Goal: Answer question/provide support: Share knowledge or assist other users

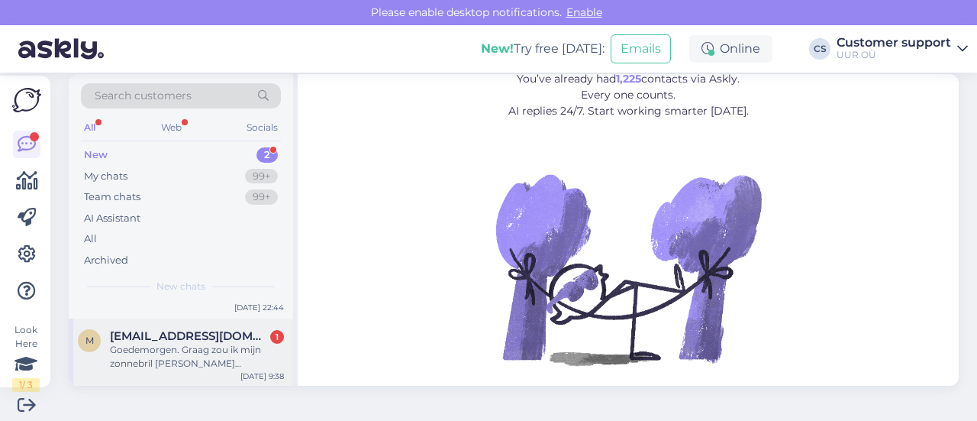
scroll to position [23, 0]
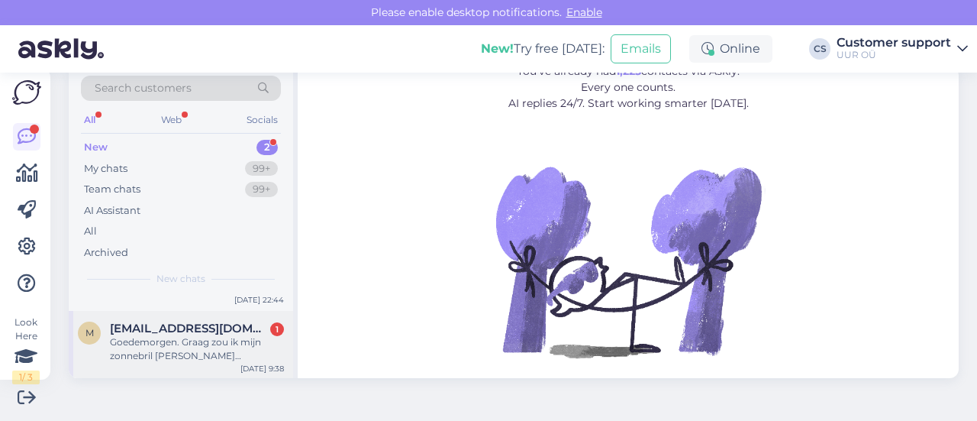
click at [214, 343] on div "Goedemorgen. Graag zou ik mijn zonnebril [PERSON_NAME] retourneren. Op [PERSON_…" at bounding box center [197, 348] width 174 height 27
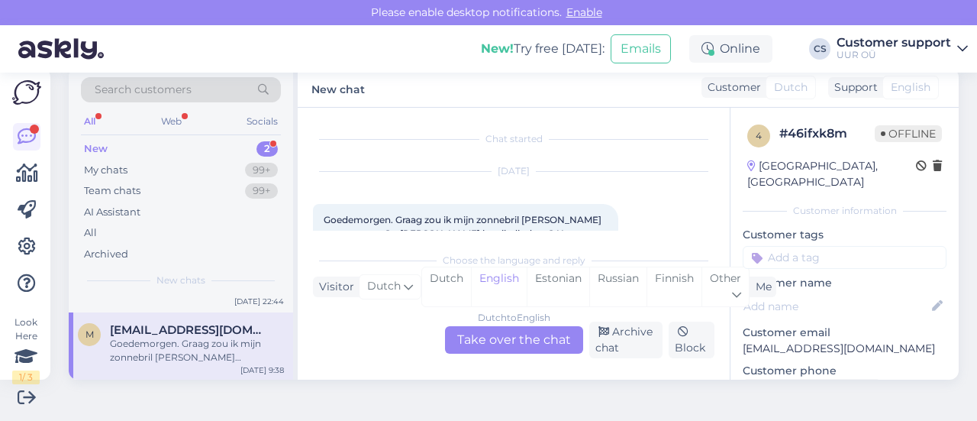
scroll to position [32, 0]
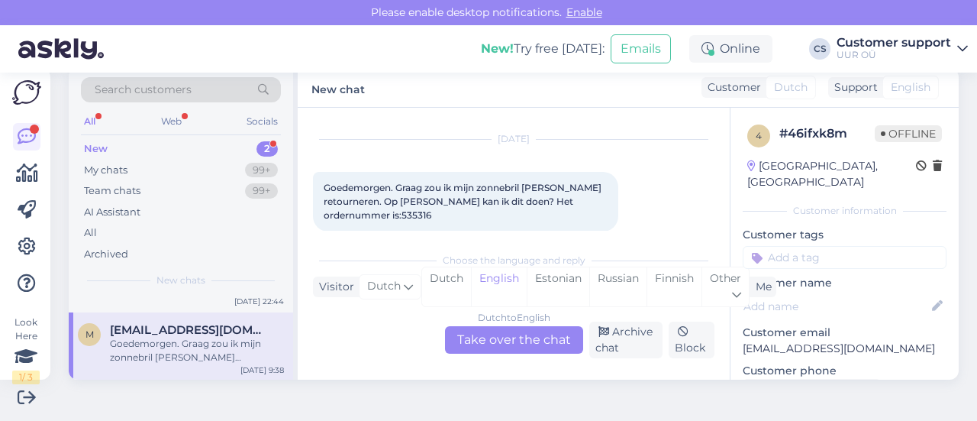
click at [533, 340] on div "Dutch to English Take over the chat" at bounding box center [514, 339] width 138 height 27
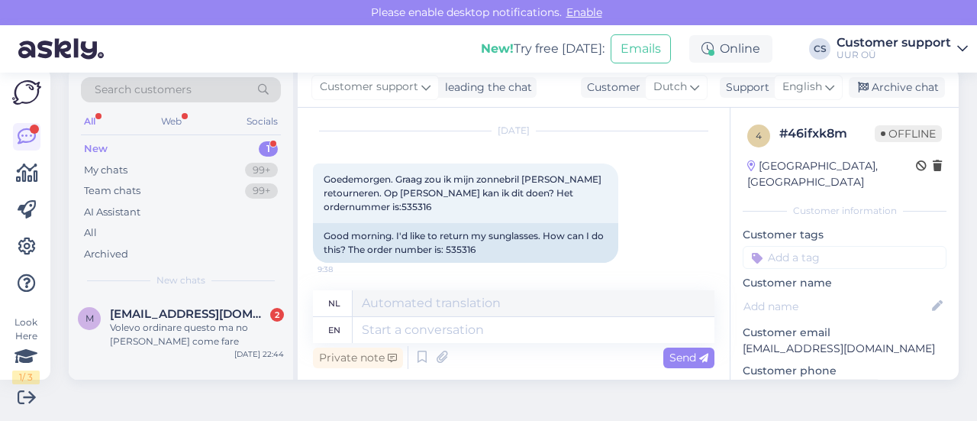
scroll to position [43, 0]
click at [453, 243] on div "Good morning. I'd like to return my sunglasses. How can I do this? The order nu…" at bounding box center [465, 241] width 305 height 40
copy div "535316"
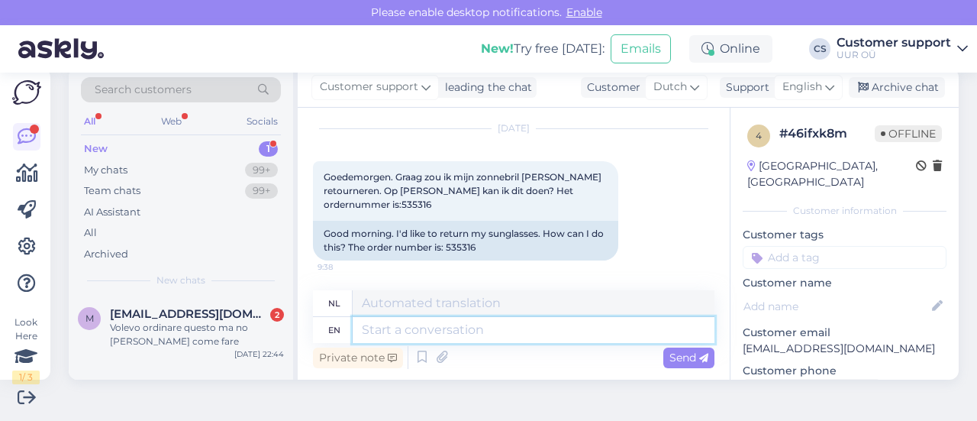
click at [479, 324] on textarea at bounding box center [534, 330] width 362 height 26
type textarea "Hello!"
type textarea "Hallo!"
type textarea "Hello! Please"
type textarea "Hallo! Alstublieft"
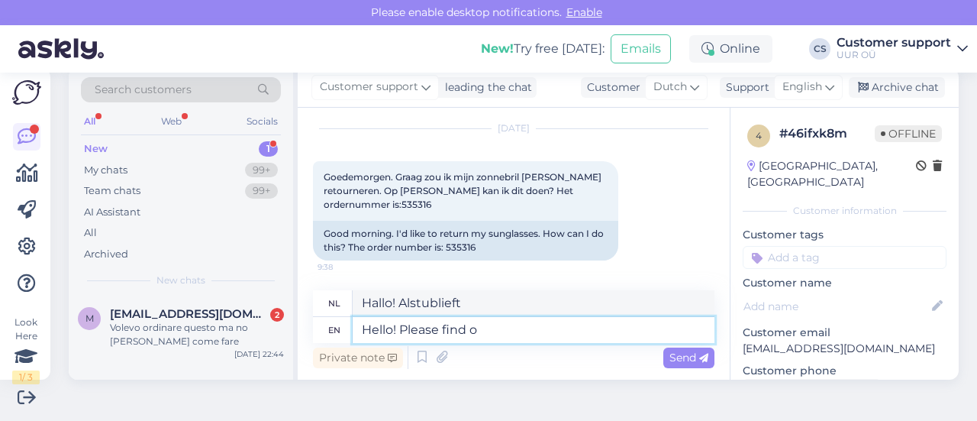
type textarea "Hello! Please find ou"
type textarea "Hallo! Vind alstublieft"
type textarea "Hello! Please find our re"
type textarea "Hallo! Hier vindt u onze"
type textarea "Hello! Please find our return i"
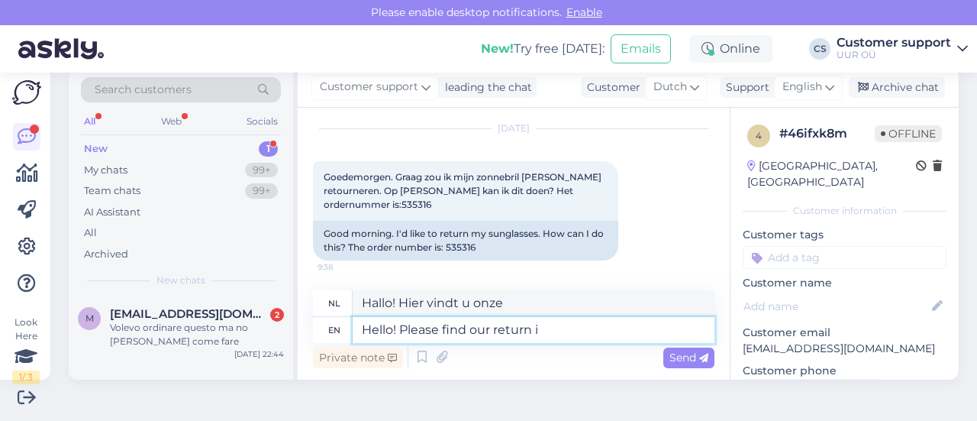
type textarea "Hallo! Hier vindt u onze retour"
type textarea "Hello! Please find our return instructios"
type textarea "Hallo! Hier vindt u onze retourinstructies"
type textarea "Hello! Please find our return instructions here:"
type textarea "Hallo! Hier vindt u onze retourinstructies:"
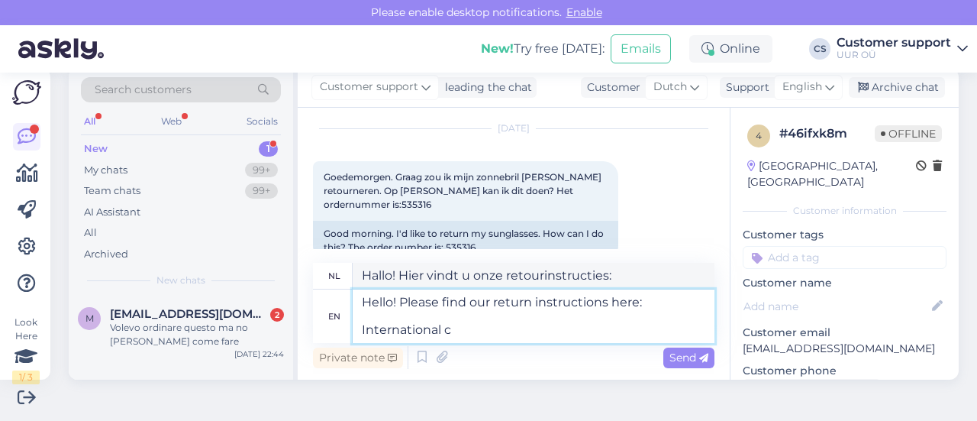
type textarea "Hello! Please find our return instructions here: International cl"
type textarea "Hallo! Hier vindt u onze retourinstructies: Internationaal"
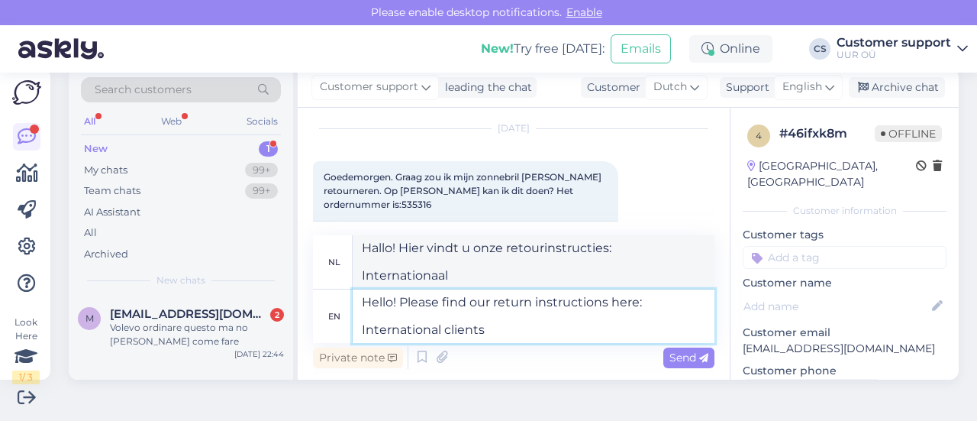
type textarea "Hello! Please find our return instructions here: International clients"
type textarea "Hallo! Hier vindt u onze retourinstructies: Internationale klanten"
type textarea "Hello! Please find our return instructions here: International clients must ar"
type textarea "Hallo! Hier vindt u onze retourinstructies: Internationale klanten moeten"
type textarea "Hello! Please find our return instructions here: International clients must arr…"
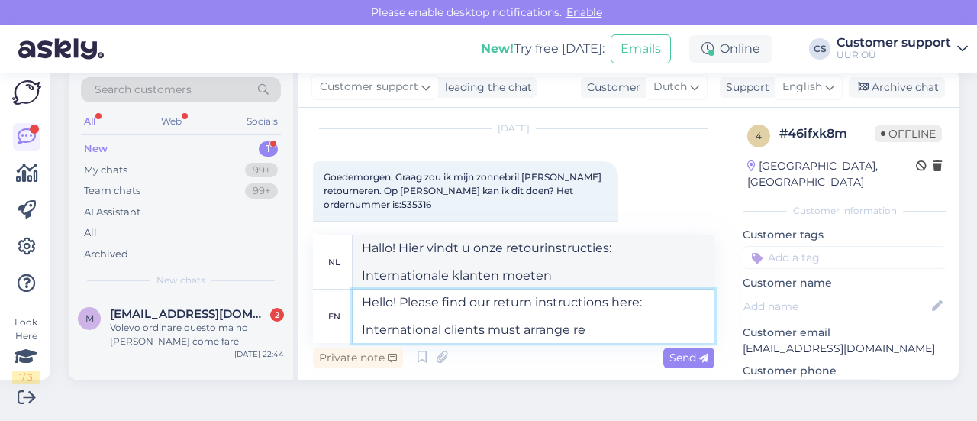
type textarea "Hallo! Hier vindt u onze retourinstructies: Internationale klanten moeten zelf …"
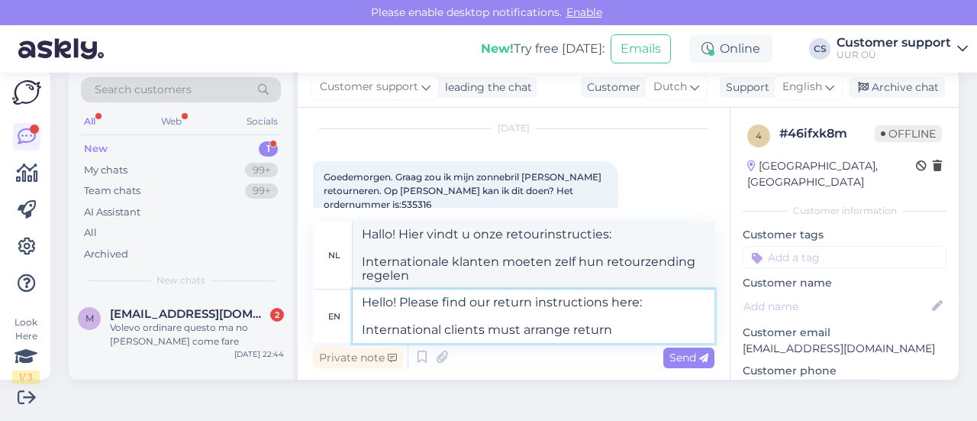
type textarea "Hello! Please find our return instructions here: International clients must arr…"
type textarea "Hallo! Hier vindt u onze retourinstructies: Internationale klanten moeten de re…"
type textarea "Hello! Please find our return instructions here: International clients must arr…"
type textarea "Hallo! Hier vindt u onze retourinstructies: Internationale klanten moeten zelf …"
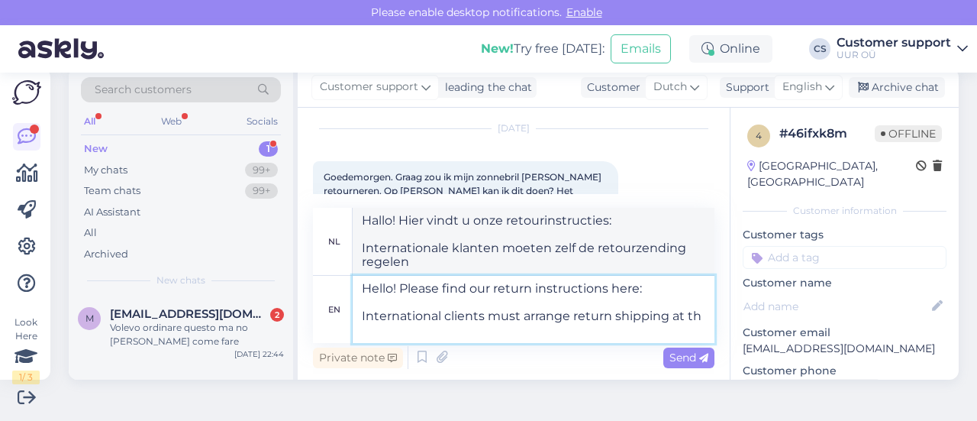
type textarea "Hello! Please find our return instructions here: International clients must arr…"
type textarea "Hallo! Hier vindt u onze retourinstructies: Internationale klanten moeten de re…"
type textarea "Hello! Please find our return instructions here: International clients must arr…"
type textarea "Hallo! Hier vindt u onze retourinstructies: Internationale klanten moeten de re…"
type textarea "Hello! Please find our return instructions here: International clients must arr…"
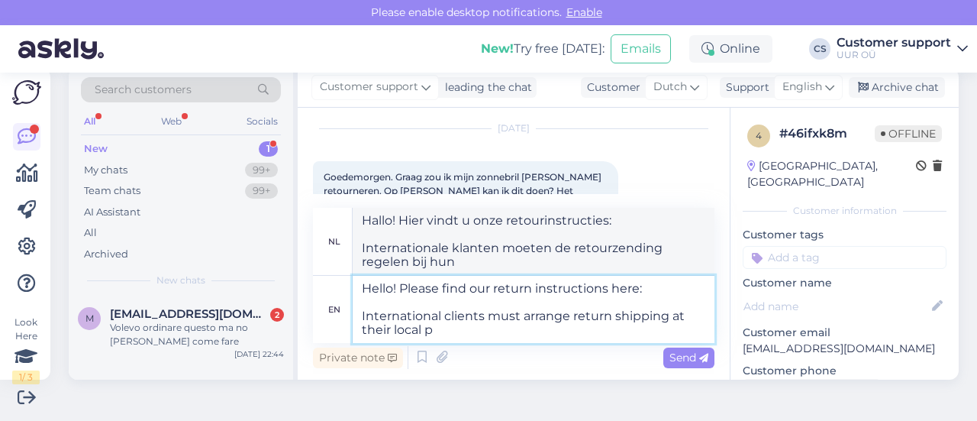
type textarea "Hallo! Hier vindt u onze retourinstructies: Internationale klanten moeten de re…"
type textarea "Hello! Please find our return instructions here: International clients must arr…"
type textarea "Hallo! Hier vindt u onze retourinstructies: Internationale klanten moeten de re…"
type textarea "Hello! Please find our return instructions here: International clients must arr…"
type textarea "Hallo! Hier vindt u onze retourinstructies: Internationale klanten moeten de re…"
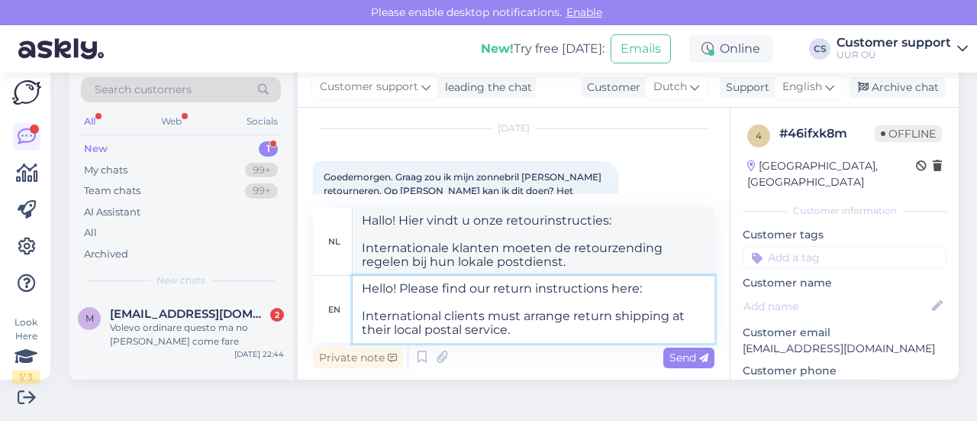
click at [541, 329] on textarea "Hello! Please find our return instructions here: International clients must arr…" at bounding box center [534, 309] width 362 height 67
click at [486, 301] on textarea "Hello! Please find our return instructions here: International clients must arr…" at bounding box center [534, 309] width 362 height 67
paste textarea "[URL][DOMAIN_NAME]"
type textarea "Hello! Please find our return instructions here: [URL][DOMAIN_NAME] Internation…"
type textarea "Hallo! Onze retourinstructies vindt u hier: [URL][DOMAIN_NAME] Internationale k…"
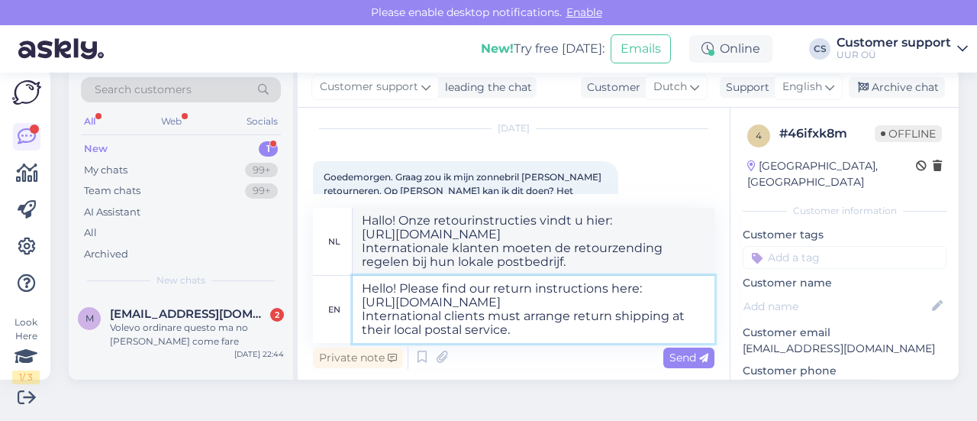
type textarea "Hello! Please find our return instructions here: [URL][DOMAIN_NAME] Internation…"
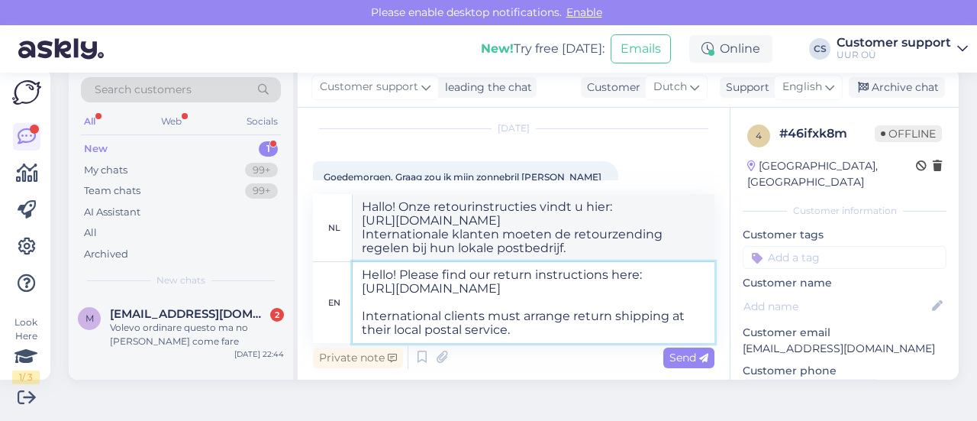
type textarea "Hallo! Onze retourinstructies vindt u hier: [URL][DOMAIN_NAME] Internationale k…"
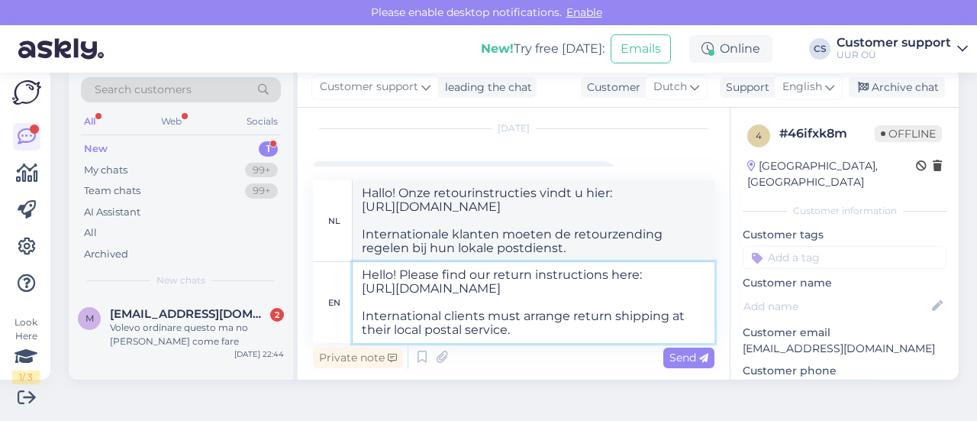
click at [533, 329] on textarea "Hello! Please find our return instructions here: [URL][DOMAIN_NAME] Internation…" at bounding box center [534, 302] width 362 height 81
type textarea "Hello! Please find our return instructions here: [URL][DOMAIN_NAME] Internation…"
type textarea "Hallo! Onze retourinstructies vindt u hier: [URL][DOMAIN_NAME] Internationale k…"
type textarea "Hello! Please find our return instructions here: [URL][DOMAIN_NAME] Internation…"
type textarea "Hallo! Onze retourinstructies vindt u hier: [URL][DOMAIN_NAME] Internationale k…"
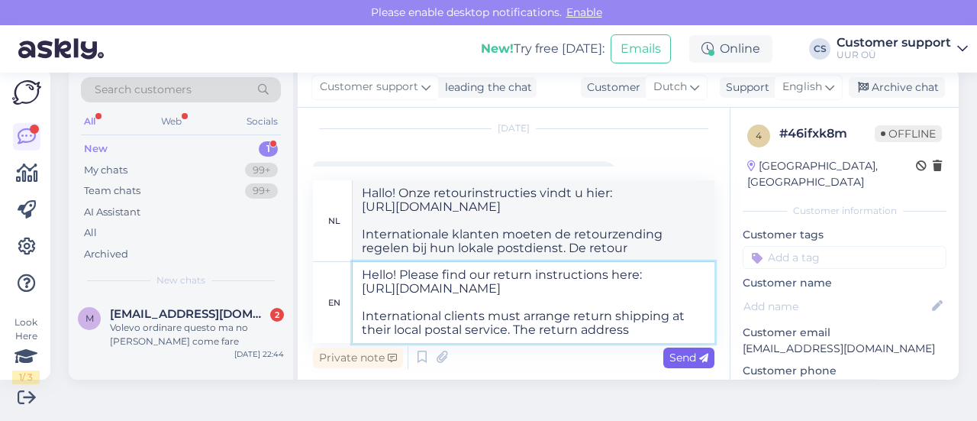
type textarea "Hello! Please find our return instructions here: [URL][DOMAIN_NAME] Internation…"
type textarea "Hallo! Onze retourinstructies vindt u hier: [URL][DOMAIN_NAME] Internationale k…"
type textarea "Hello! Please find our return instructions here: [URL][DOMAIN_NAME] Internation…"
type textarea "Hallo! Onze retourinstructies vindt u hier: [URL][DOMAIN_NAME] Internationale k…"
type textarea "Hello! Please find our return instructions here: [URL][DOMAIN_NAME] Internation…"
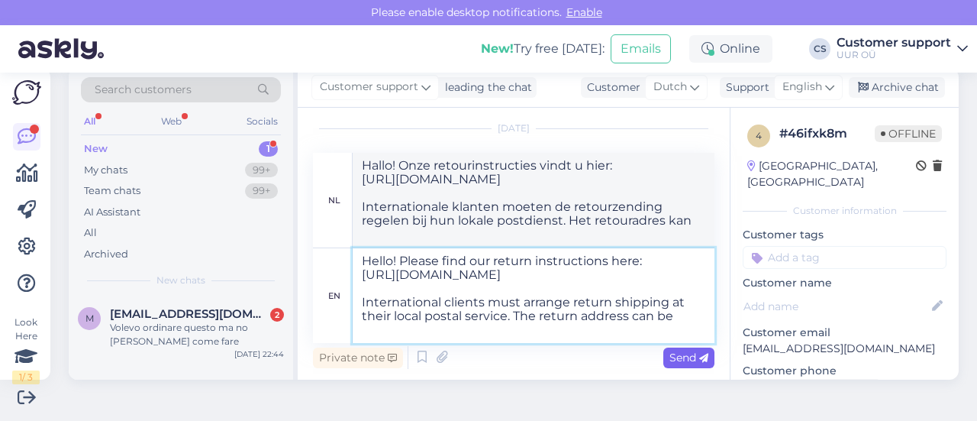
type textarea "Hallo! Onze retourinstructies vindt u hier: [URL][DOMAIN_NAME] Internationale k…"
type textarea "Hello! Please find our return instructions here: [URL][DOMAIN_NAME] Internation…"
type textarea "Hallo! Onze retourinstructies vindt u hier: [URL][DOMAIN_NAME] Internationale k…"
type textarea "Hello! Please find our return instructions here: [URL][DOMAIN_NAME] Internation…"
type textarea "Hallo! Onze retourinstructies vindt u hier: [URL][DOMAIN_NAME] Internationale k…"
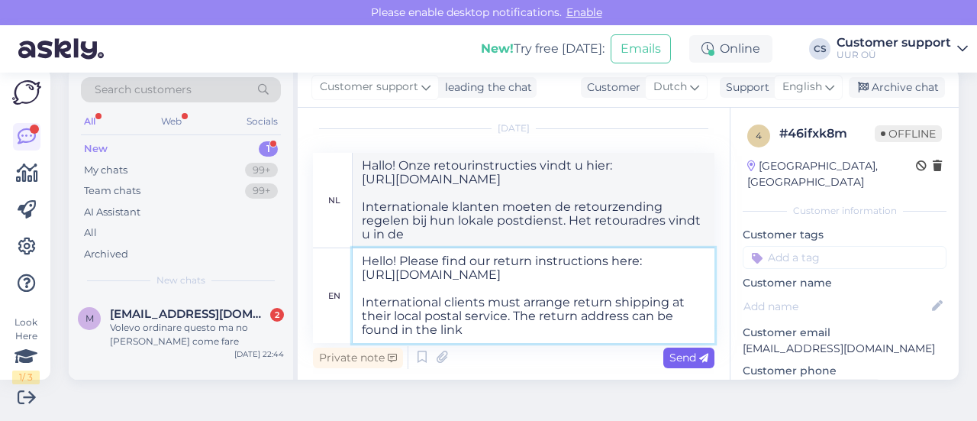
type textarea "Hello! Please find our return instructions here: [URL][DOMAIN_NAME] Internation…"
type textarea "Hallo! Onze retourinstructies vindt u hier: [URL][DOMAIN_NAME] Internationale k…"
type textarea "Hello! Please find our return instructions here: [URL][DOMAIN_NAME] Internation…"
type textarea "Hallo! Onze retourinstructies vindt u hier: [URL][DOMAIN_NAME] Internationale k…"
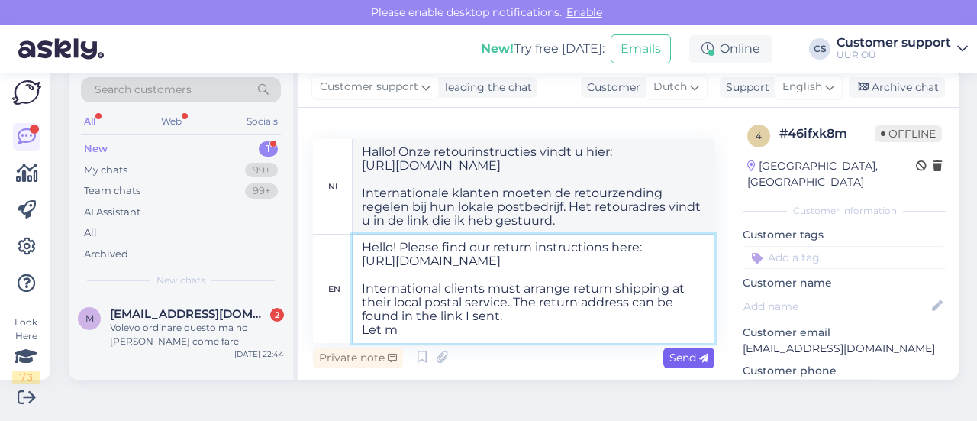
type textarea "Hello! Please find our return instructions here: [URL][DOMAIN_NAME] Internation…"
type textarea "Hallo! Onze retourinstructies vindt u hier: [URL][DOMAIN_NAME] Internationale k…"
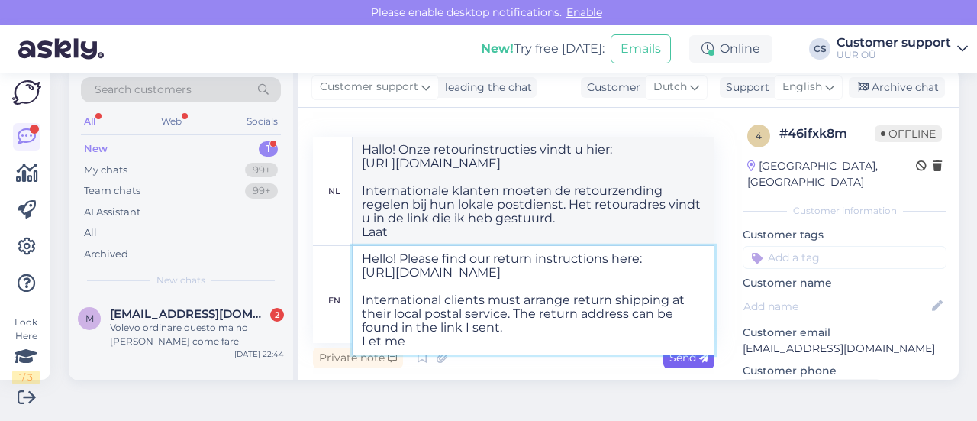
type textarea "Hello! Please find our return instructions here: [URL][DOMAIN_NAME] Internation…"
type textarea "Hallo! Onze retourinstructies vindt u hier: [URL][DOMAIN_NAME] Internationale k…"
type textarea "Hello! Please find our return instructions here: [URL][DOMAIN_NAME] Internation…"
type textarea "Hallo! Onze retourinstructies vindt u hier: [URL][DOMAIN_NAME] Internationale k…"
type textarea "Hello! Please find our return instructions here: [URL][DOMAIN_NAME] Internation…"
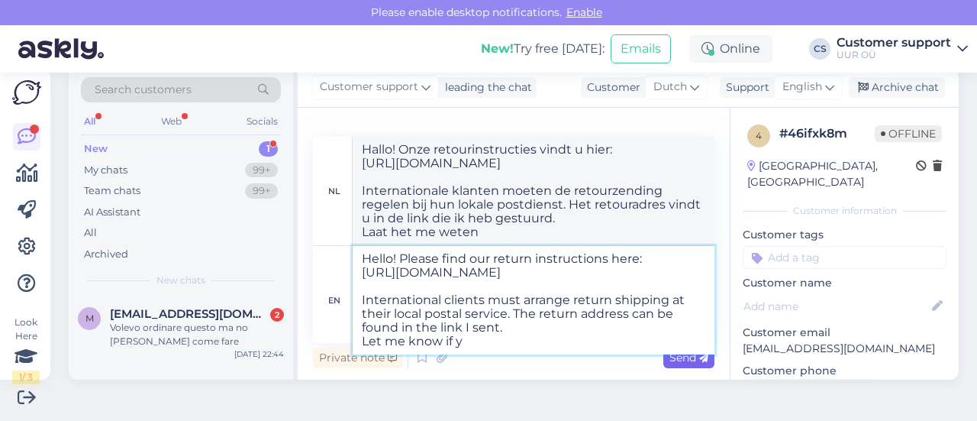
type textarea "Hallo! Onze retourinstructies vindt u hier: [URL][DOMAIN_NAME] Internationale k…"
type textarea "Hello! Please find our return instructions here: [URL][DOMAIN_NAME] Internation…"
type textarea "Hallo! Onze retourinstructies vindt u hier: [URL][DOMAIN_NAME] Internationale k…"
type textarea "Hello! Please find our return instructions here: [URL][DOMAIN_NAME] Internation…"
type textarea "Hallo! Onze retourinstructies vindt u hier: [URL][DOMAIN_NAME] Internationale k…"
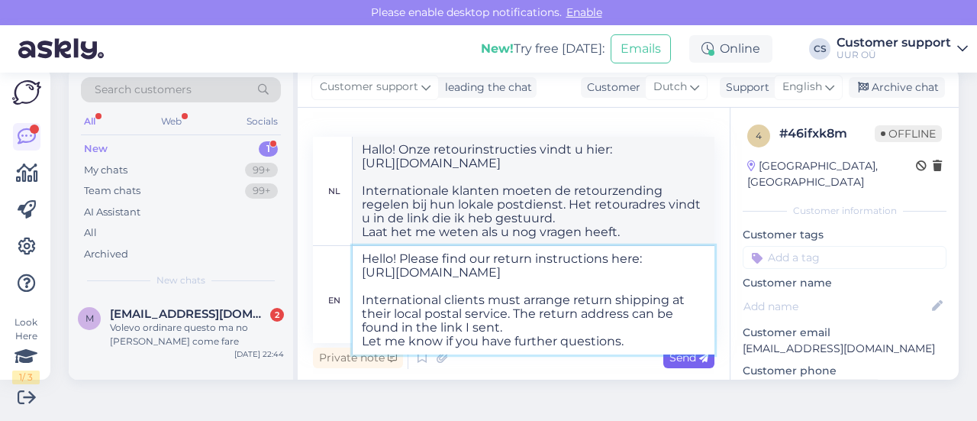
type textarea "Hello! Please find our return instructions here: [URL][DOMAIN_NAME] Internation…"
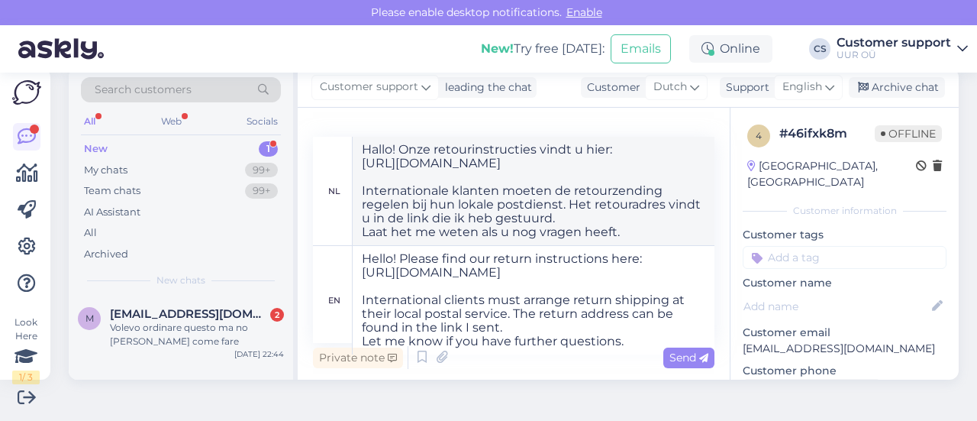
click at [669, 361] on span "Send" at bounding box center [688, 357] width 39 height 14
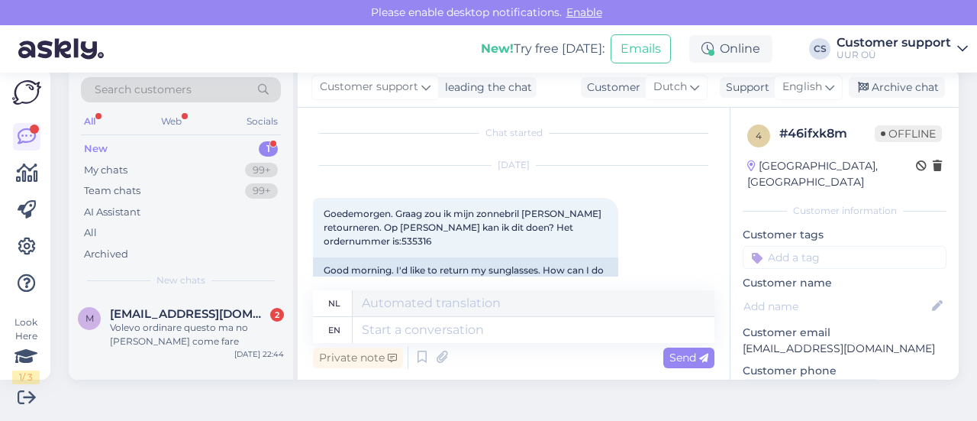
scroll to position [0, 0]
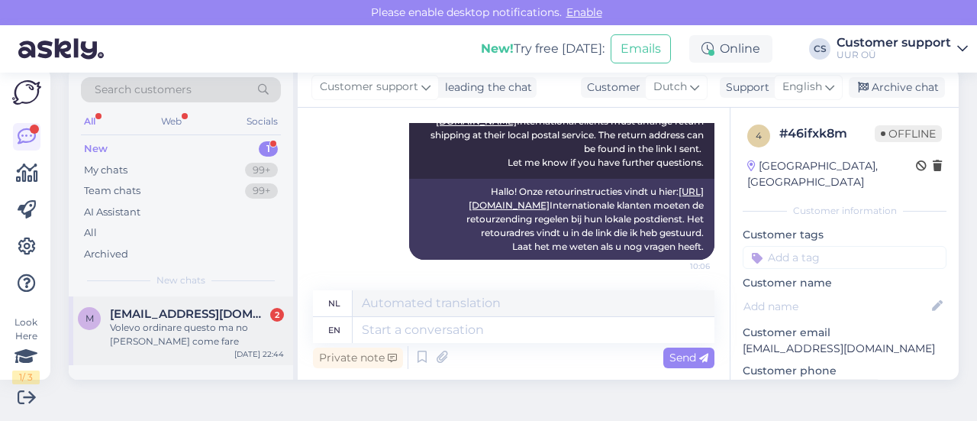
click at [208, 330] on div "Volevo ordinare questo ma no [PERSON_NAME] come fare" at bounding box center [197, 334] width 174 height 27
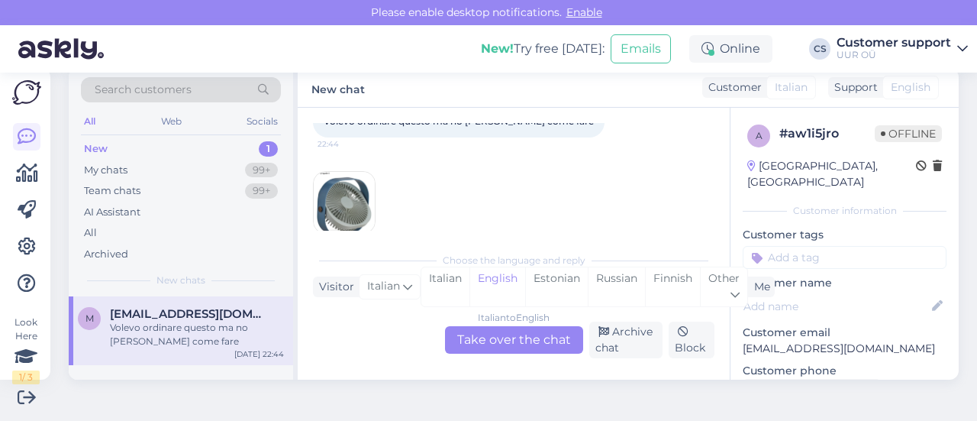
scroll to position [183, 0]
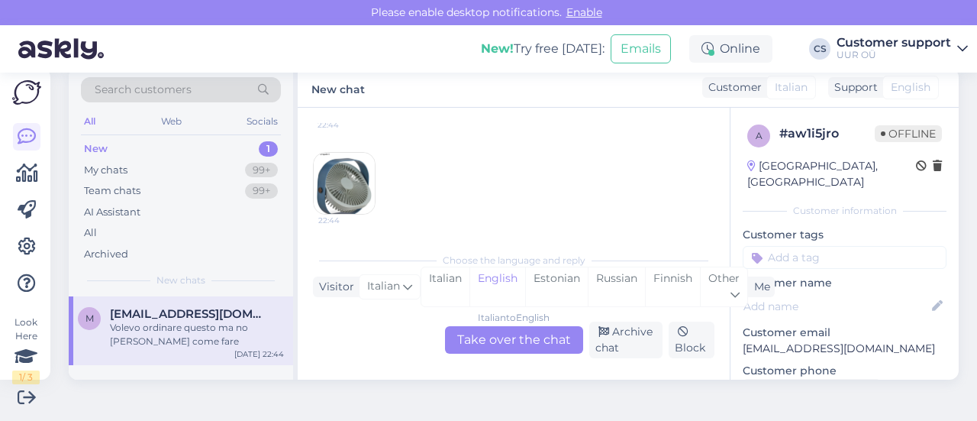
click at [514, 342] on div "Italian to English Take over the chat" at bounding box center [514, 339] width 138 height 27
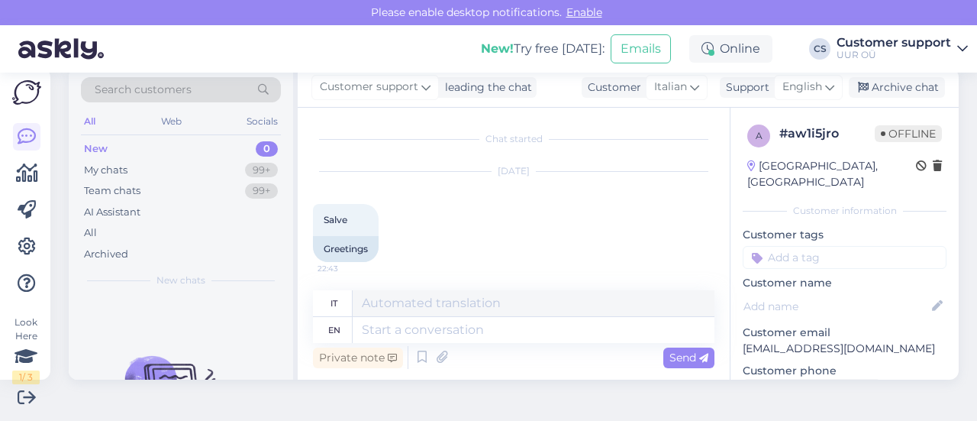
scroll to position [189, 0]
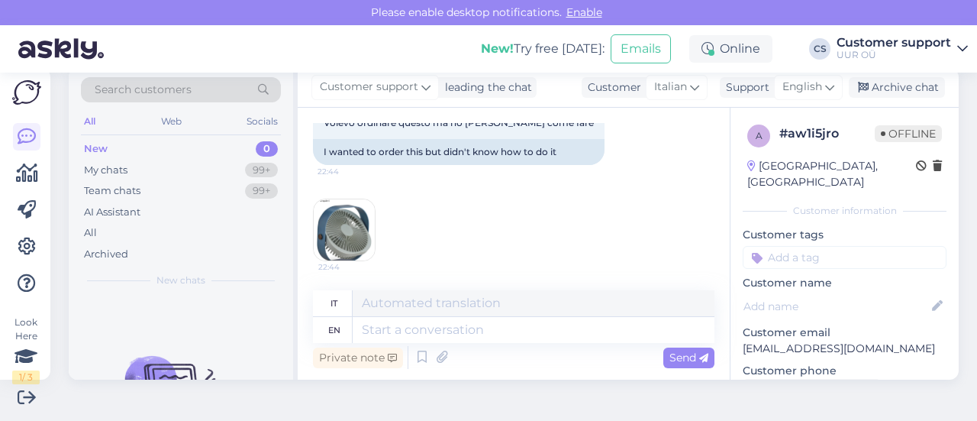
click at [356, 253] on img at bounding box center [344, 229] width 61 height 61
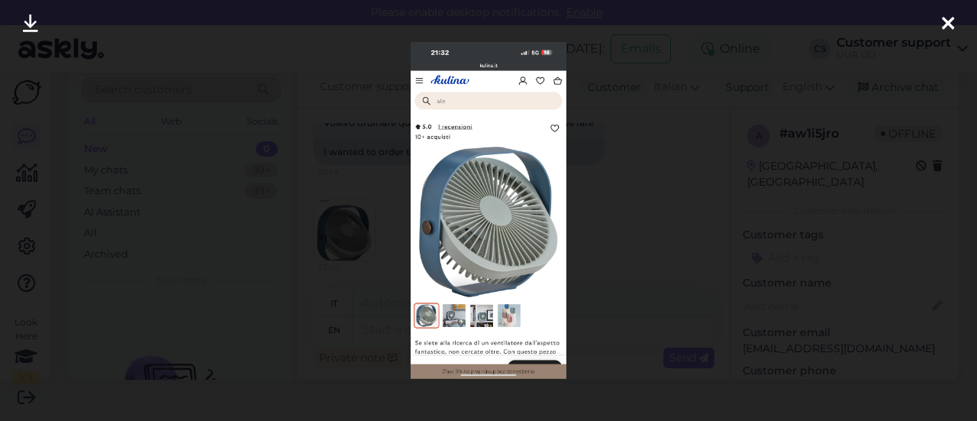
click at [955, 30] on div at bounding box center [948, 24] width 31 height 48
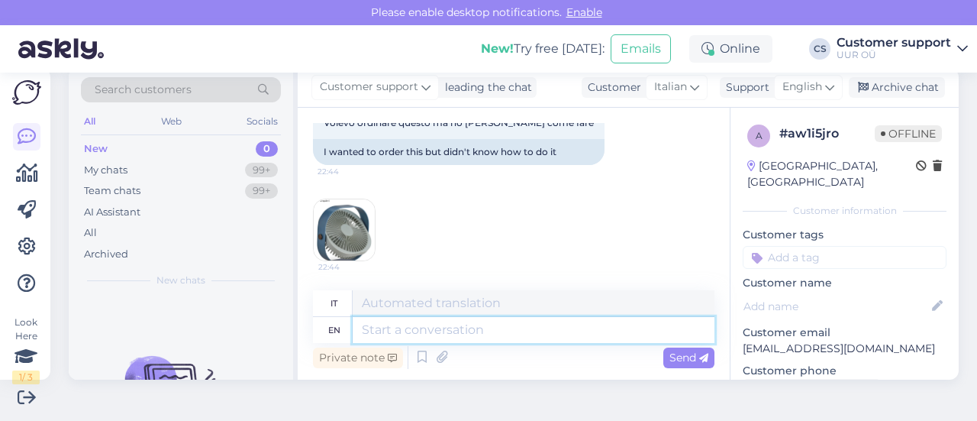
click at [440, 330] on textarea at bounding box center [534, 330] width 362 height 26
type textarea "Hello!"
type textarea "Ciao!"
type textarea "Hello! Here's t"
type textarea "Ciao! Ecco qui"
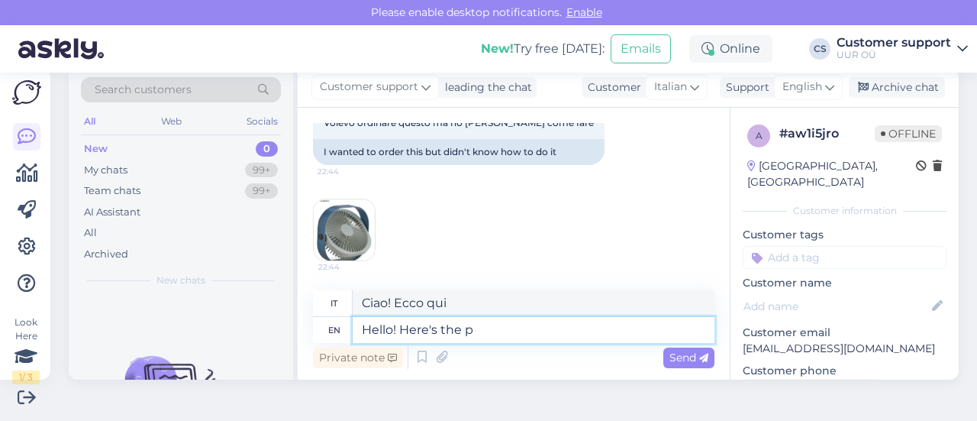
type textarea "Hello! Here's the pr"
type textarea "Ciao! Ecco il"
type textarea "Hello! Here's the produc li"
type textarea "Ciao! Ecco il prodotto"
type textarea "Hello! Here's the product link:"
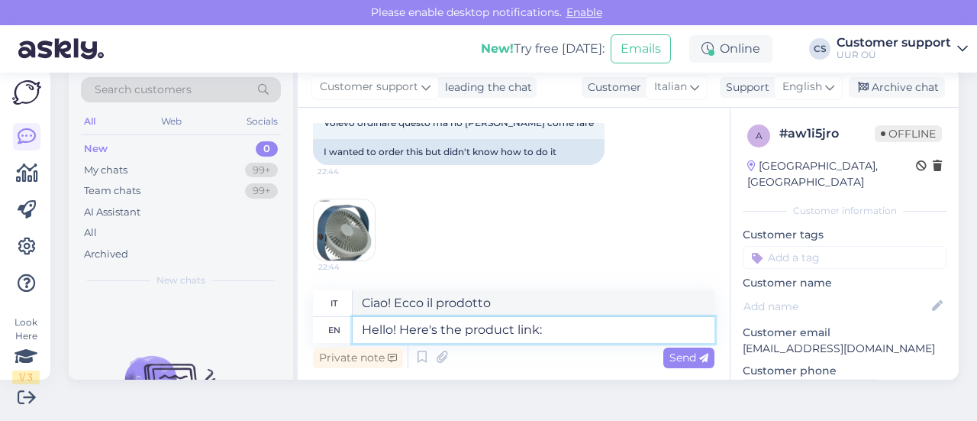
type textarea "Ciao! Ecco il link del prodotto:"
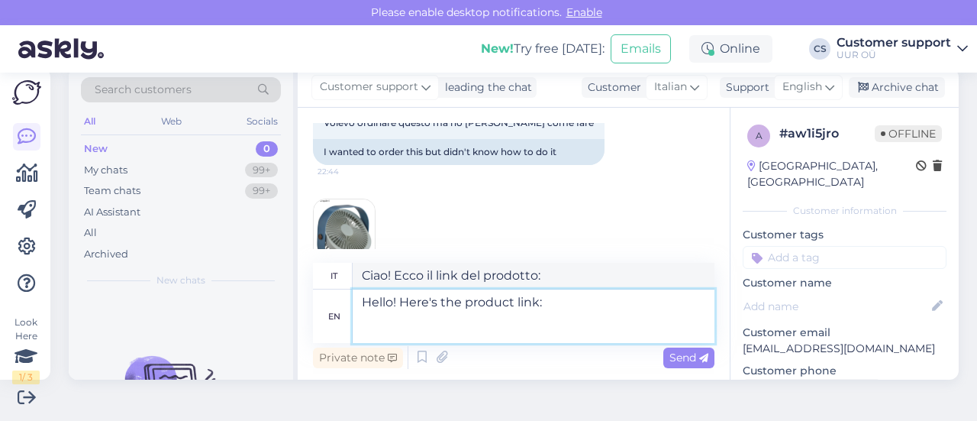
paste textarea "[URL][DOMAIN_NAME]"
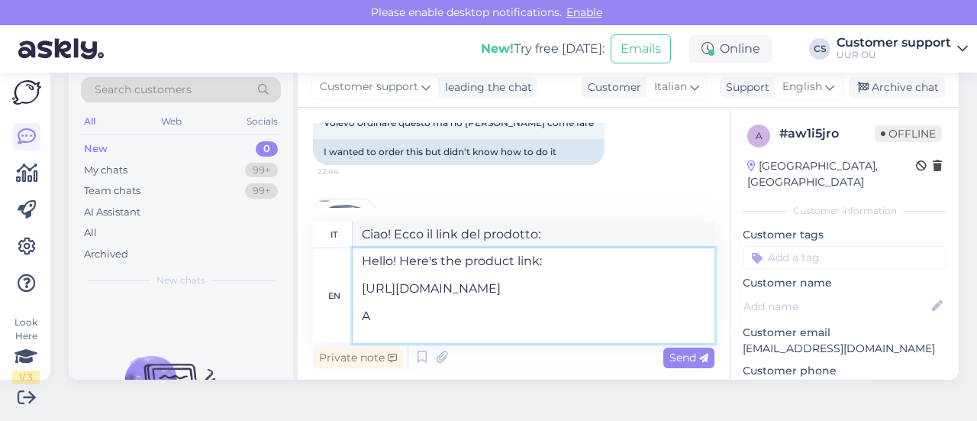
type textarea "Hello! Here's the product link: [URL][DOMAIN_NAME] Ad"
type textarea "Ciao! Ecco il link del prodotto: [URL][DOMAIN_NAME]"
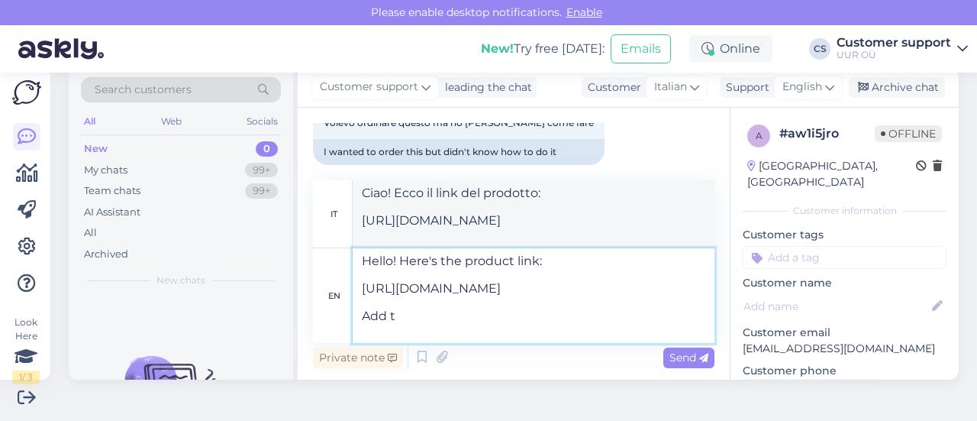
type textarea "Hello! Here's the product link: [URL][DOMAIN_NAME] Add th"
type textarea "Ciao! Ecco il link del prodotto: [URL][DOMAIN_NAME] Aggiungi"
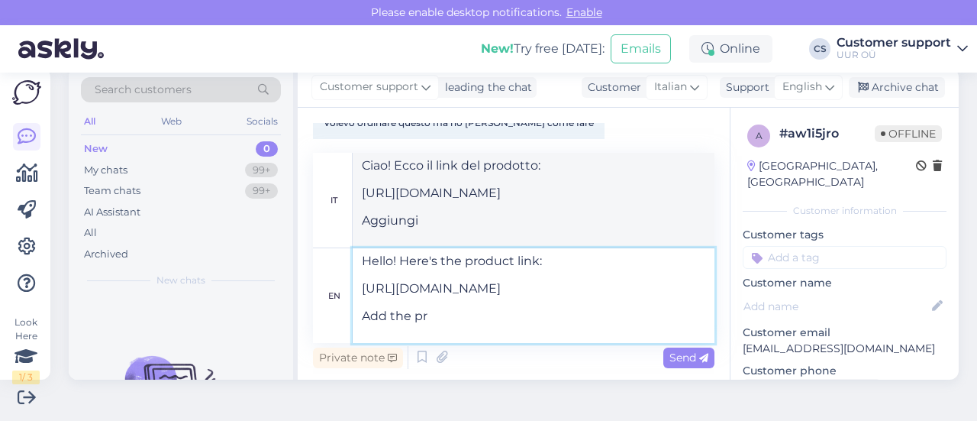
type textarea "Hello! Here's the product link: [URL][DOMAIN_NAME] Add the pro"
type textarea "Ciao! Ecco il link del prodotto: [URL][DOMAIN_NAME] Aggiungi il"
type textarea "Hello! Here's the product link: [URL][DOMAIN_NAME] Add the product to"
type textarea "Ciao! Ecco il link del prodotto: [URL][DOMAIN_NAME] Aggiungi il prodotto"
type textarea "Hello! Here's the product link: [URL][DOMAIN_NAME] Add the product to y"
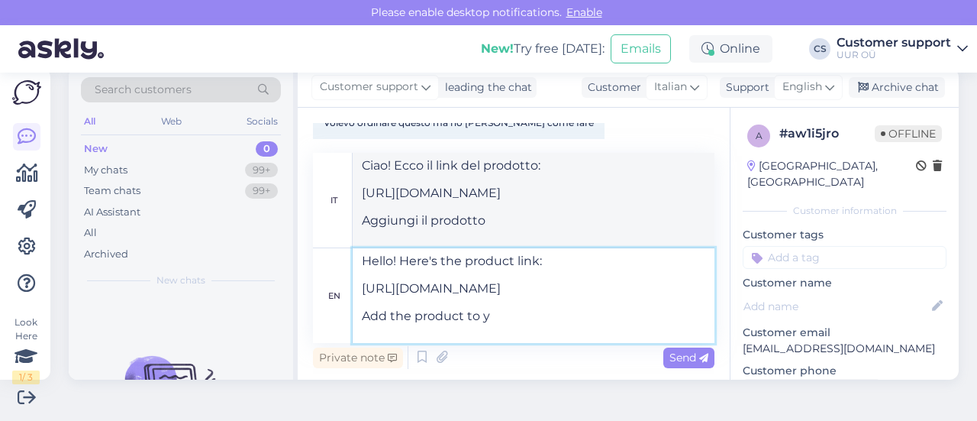
type textarea "Ciao! Ecco il link del prodotto: [URL][DOMAIN_NAME] Aggiungi il prodotto a"
type textarea "Hello! Here's the product link: [URL][DOMAIN_NAME] Add the product to your ca"
type textarea "Ciao! Ecco il link del prodotto: [URL][DOMAIN_NAME] Aggiungi il prodotto al tuo"
type textarea "Hello! Here's the product link: [URL][DOMAIN_NAME] Add the product to your shop…"
type textarea "Ciao! Ecco il link del prodotto: [URL][DOMAIN_NAME] Aggiungi il prodotto al tuo…"
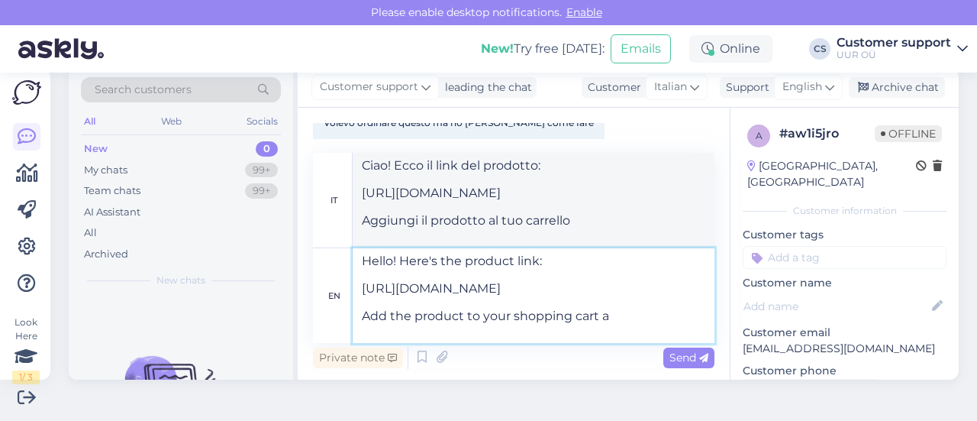
type textarea "Hello! Here's the product link: [URL][DOMAIN_NAME] Add the product to your shop…"
type textarea "Ciao! Ecco il link del prodotto: [URL][DOMAIN_NAME] Aggiungi il prodotto [PERSO…"
type textarea "Hello! Here's the product link: [URL][DOMAIN_NAME] Add the product to your shop…"
type textarea "Ciao! Ecco il link del prodotto: [URL][DOMAIN_NAME] Aggiungi il prodotto [PERSO…"
type textarea "Hello! Here's the product link: [URL][DOMAIN_NAME] Add the product to your shop…"
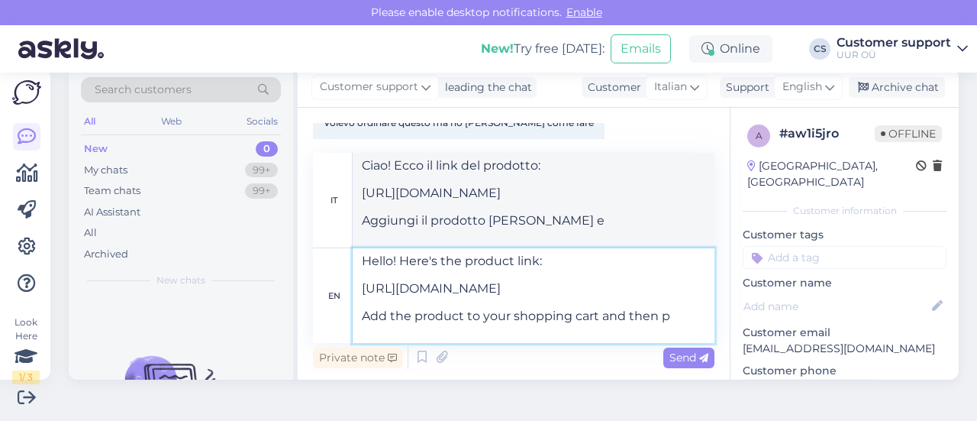
type textarea "Ciao! Ecco il link del prodotto: [URL][DOMAIN_NAME] Aggiungi il prodotto [PERSO…"
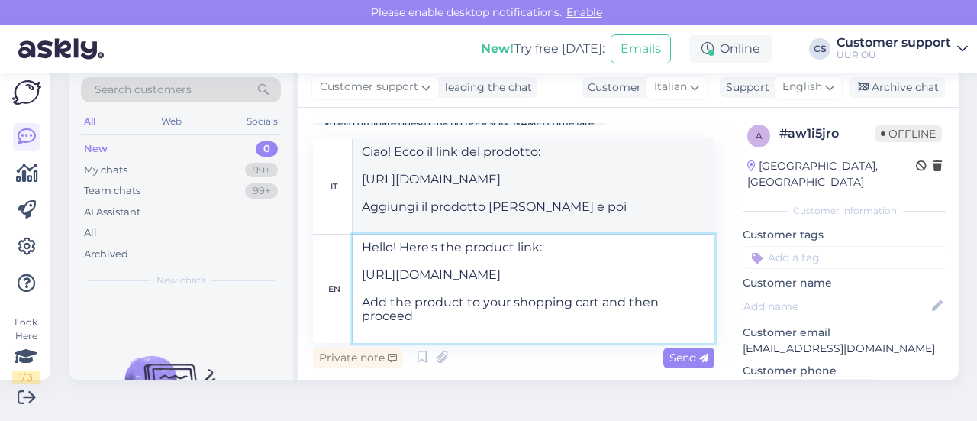
type textarea "Hello! Here's the product link: [URL][DOMAIN_NAME] Add the product to your shop…"
type textarea "Ciao! Ecco il link del prodotto: [URL][DOMAIN_NAME] Aggiungi il prodotto [PERSO…"
type textarea "Hello! Here's the product link: [URL][DOMAIN_NAME] Add the product to your shop…"
type textarea "Ciao! Ecco il link del prodotto: [URL][DOMAIN_NAME] Aggiungi il prodotto [PERSO…"
type textarea "Hello! Here's the product link: [URL][DOMAIN_NAME] Add the product to your shop…"
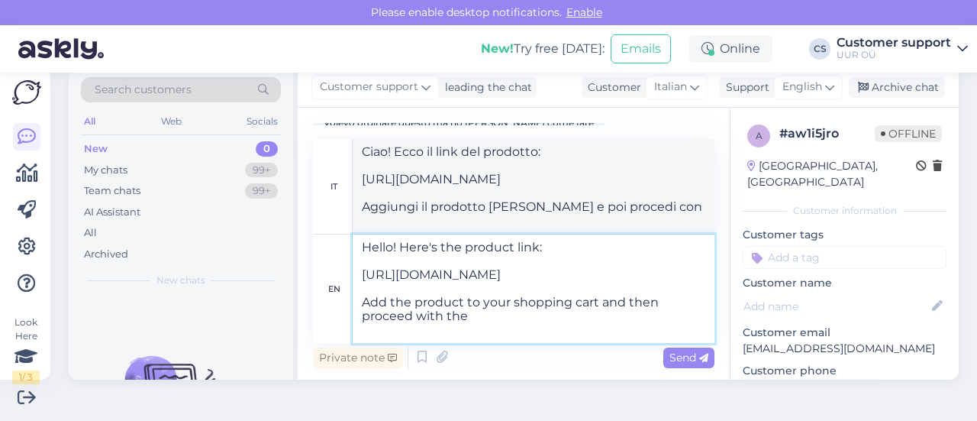
type textarea "Ciao! Ecco il link del prodotto: [URL][DOMAIN_NAME] Aggiungi il prodotto [PERSO…"
type textarea "Hello! Here's the product link: [URL][DOMAIN_NAME] Add the product to your shop…"
type textarea "Ciao! Ecco il link del prodotto: [URL][DOMAIN_NAME] Aggiungi il prodotto [PERSO…"
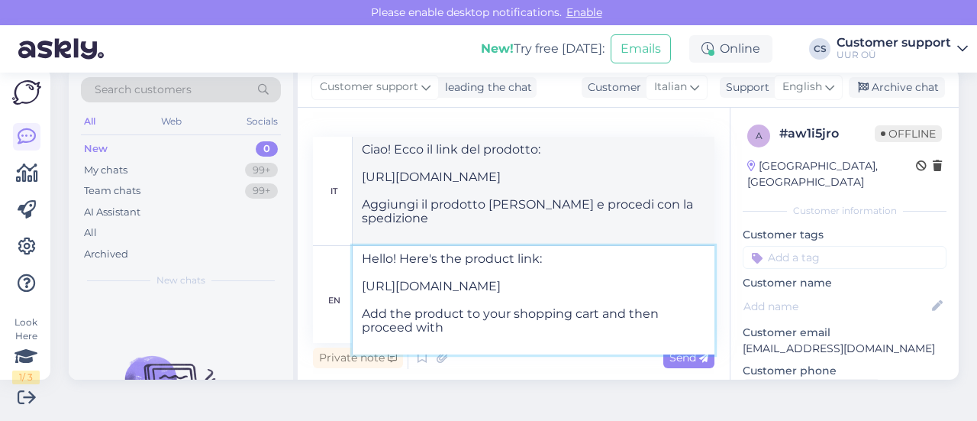
type textarea "Hello! Here's the product link: [URL][DOMAIN_NAME] Add the product to your shop…"
type textarea "Ciao! Ecco il link del prodotto: [URL][DOMAIN_NAME] Aggiungi il prodotto [PERSO…"
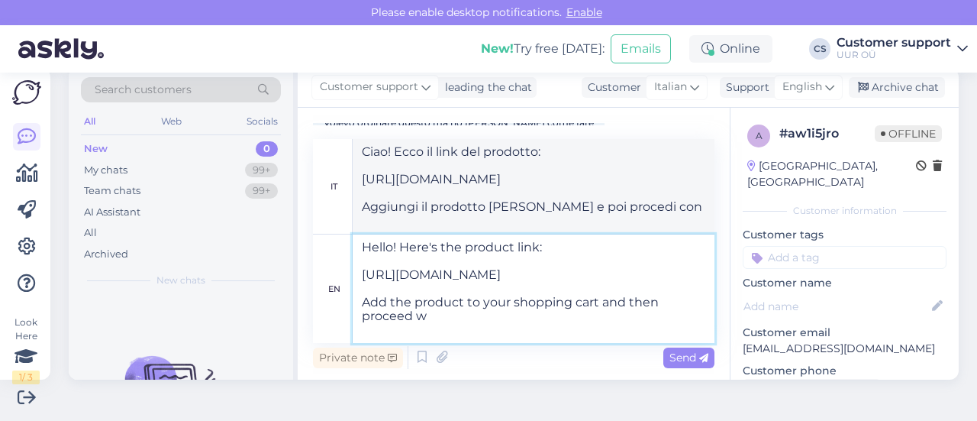
type textarea "Hello! Here's the product link: [URL][DOMAIN_NAME] Add the product to your shop…"
type textarea "Ciao! Ecco il link del prodotto: [URL][DOMAIN_NAME] Aggiungi il prodotto [PERSO…"
type textarea "Hello! Here's the product link: [URL][DOMAIN_NAME] Add the product to your shop…"
type textarea "Ciao! Ecco il link del prodotto: [URL][DOMAIN_NAME] Aggiungi il prodotto [PERSO…"
type textarea "Hello! Here's the product link: [URL][DOMAIN_NAME] Add the product to your shop…"
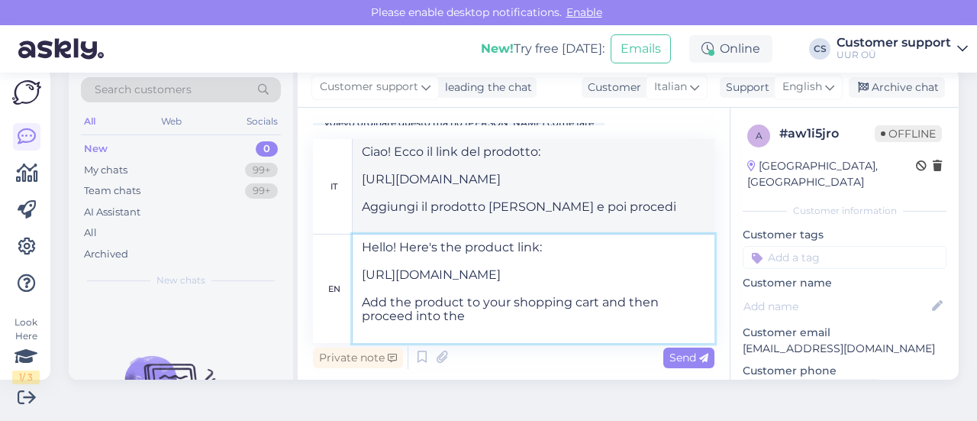
type textarea "Ciao! Ecco il link del prodotto: [URL][DOMAIN_NAME] Aggiungi il prodotto [PERSO…"
type textarea "Hello! Here's the product link: [URL][DOMAIN_NAME] Add the product to your shop…"
type textarea "Ciao! Ecco il link del prodotto: [URL][DOMAIN_NAME] Aggiungi il prodotto [PERSO…"
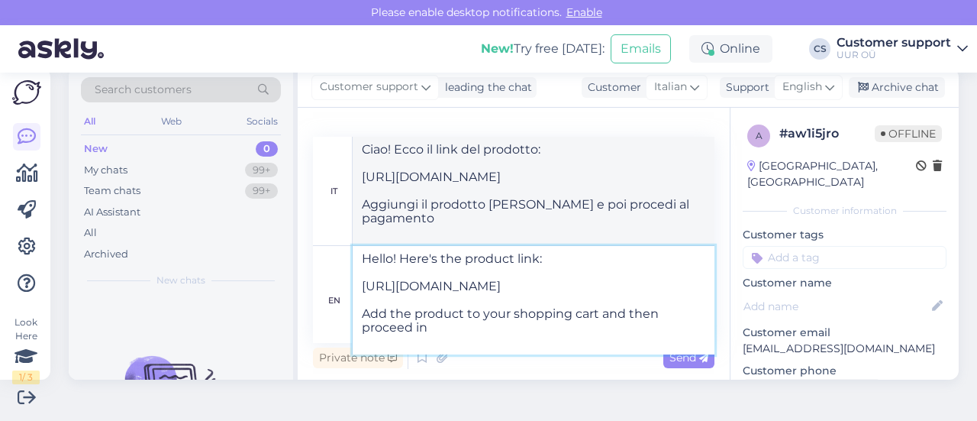
type textarea "Hello! Here's the product link: [URL][DOMAIN_NAME] Add the product to your shop…"
type textarea "Ciao! Ecco il link del prodotto: [URL][DOMAIN_NAME] Aggiungi il prodotto [PERSO…"
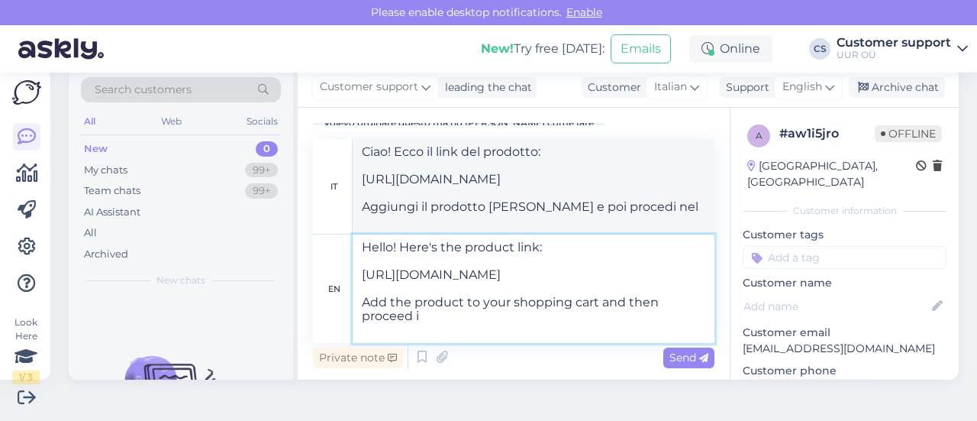
type textarea "Hello! Here's the product link: [URL][DOMAIN_NAME] Add the product to your shop…"
type textarea "Ciao! Ecco il link del prodotto: [URL][DOMAIN_NAME] Aggiungi il prodotto [PERSO…"
type textarea "Hello! Here's the product link: [URL][DOMAIN_NAME] Add the product to your shop…"
type textarea "Ciao! Ecco il link del prodotto: [URL][DOMAIN_NAME] Aggiungi il prodotto [PERSO…"
type textarea "Hello! Here's the product link: [URL][DOMAIN_NAME] Add the product to your shop…"
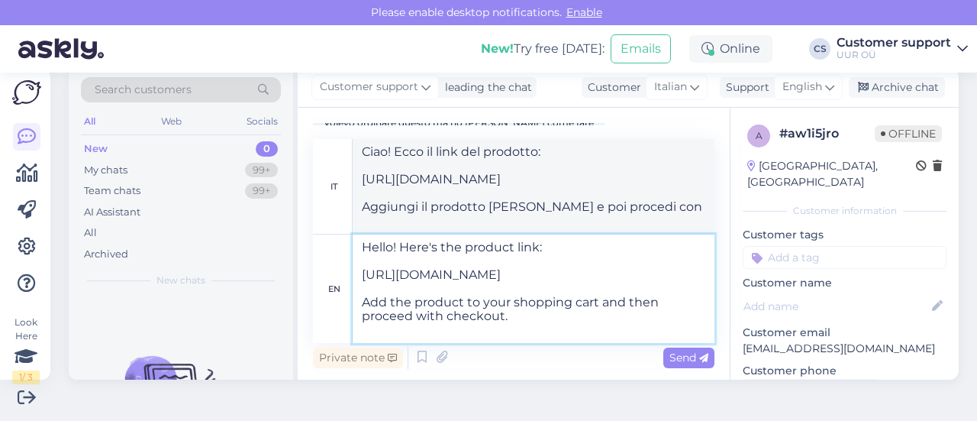
type textarea "Ciao! Ecco il link del prodotto: [URL][DOMAIN_NAME] Aggiungi il prodotto [PERSO…"
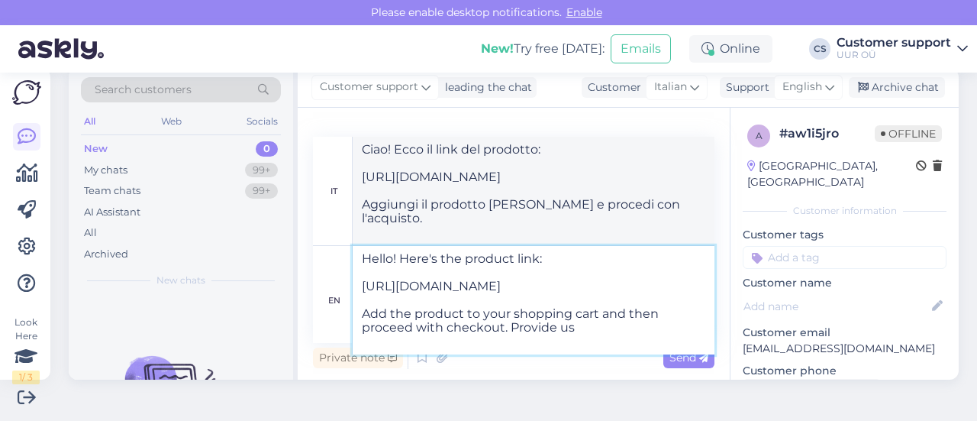
type textarea "Hello! Here's the product link: [URL][DOMAIN_NAME] Add the product to your shop…"
type textarea "Ciao! Ecco il link del prodotto: [URL][DOMAIN_NAME] Aggiungi il prodotto [PERSO…"
type textarea "Hello! Here's the product link: [URL][DOMAIN_NAME] Add the product to your shop…"
type textarea "Ciao! Ecco il link del prodotto: [URL][DOMAIN_NAME] Aggiungi il prodotto [PERSO…"
type textarea "Hello! Here's the product link: [URL][DOMAIN_NAME] Add the product to your shop…"
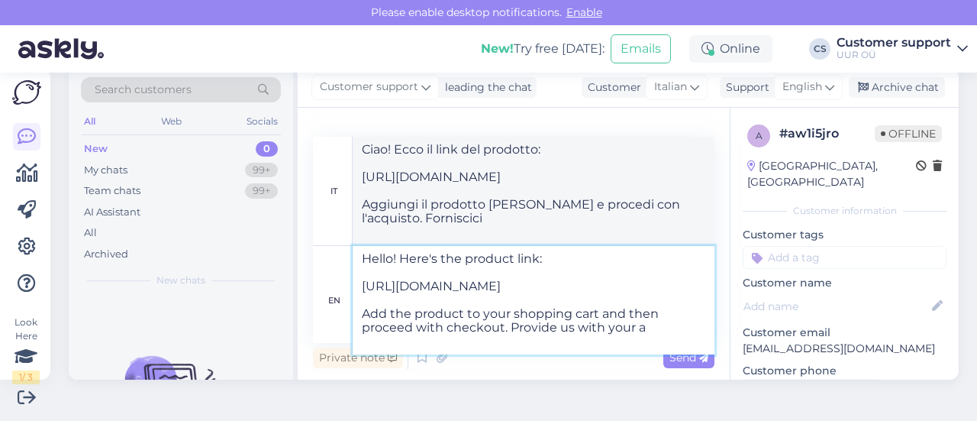
type textarea "Ciao! Ecco il link del prodotto: [URL][DOMAIN_NAME] Aggiungi il prodotto [PERSO…"
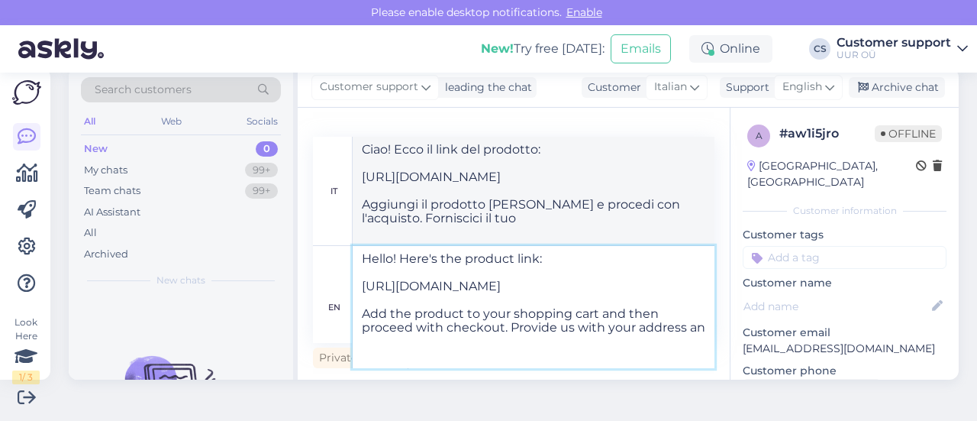
type textarea "Hello! Here's the product link: [URL][DOMAIN_NAME] Add the product to your shop…"
type textarea "Ciao! Ecco il link del prodotto: [URL][DOMAIN_NAME] Aggiungi il prodotto [PERSO…"
type textarea "Hello! Here's the product link: [URL][DOMAIN_NAME] Add the product to your shop…"
type textarea "Ciao! Ecco il link del prodotto: [URL][DOMAIN_NAME] Aggiungi il prodotto [PERSO…"
type textarea "Hello! Here's the product link: [URL][DOMAIN_NAME] Add the product to your shop…"
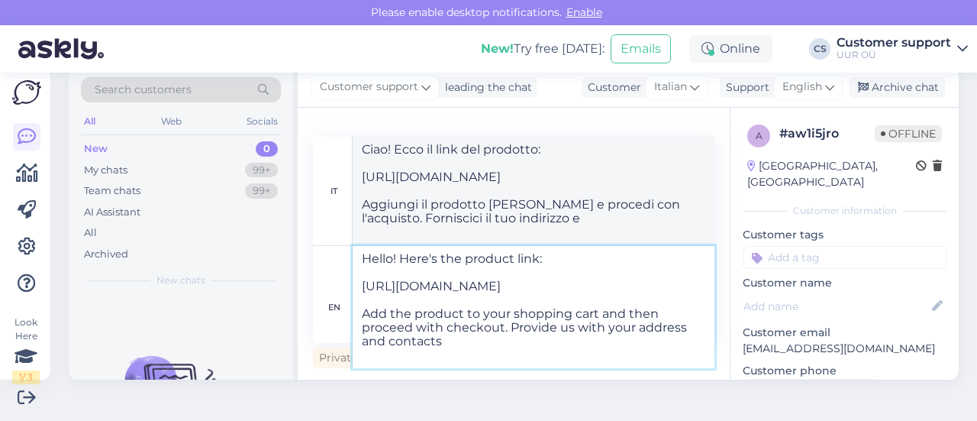
type textarea "Ciao! Ecco il link del prodotto: [URL][DOMAIN_NAME] Aggiungi il prodotto [PERSO…"
drag, startPoint x: 520, startPoint y: 341, endPoint x: 513, endPoint y: 346, distance: 8.7
click at [524, 342] on textarea "Hello! Here's the product link: [URL][DOMAIN_NAME] Add the product to your shop…" at bounding box center [534, 307] width 362 height 122
type textarea "Hello! Here's the product link: [URL][DOMAIN_NAME] Add the product to your shop…"
type textarea "Ciao! Ecco il link del prodotto: [URL][DOMAIN_NAME] Aggiungi il prodotto [PERSO…"
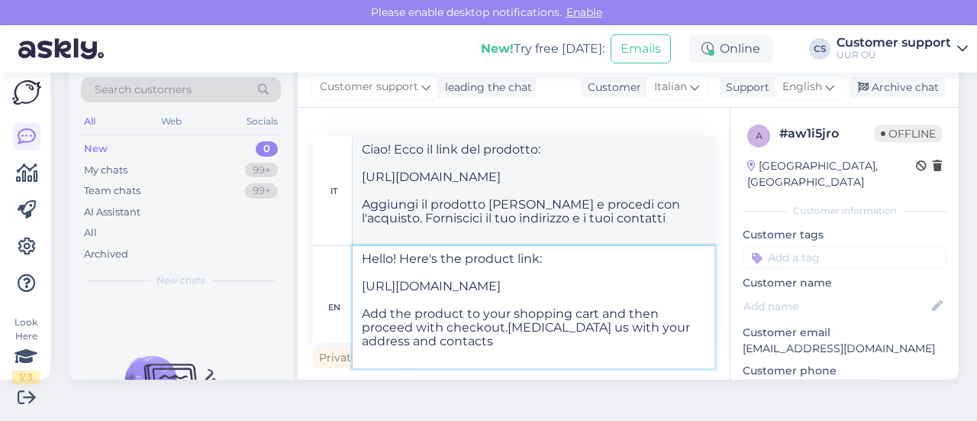
type textarea "Hello! Here's the product link: [URL][DOMAIN_NAME] Add the product to your shop…"
type textarea "Ciao! Ecco il link del prodotto: [URL][DOMAIN_NAME] Aggiungi il prodotto [PERSO…"
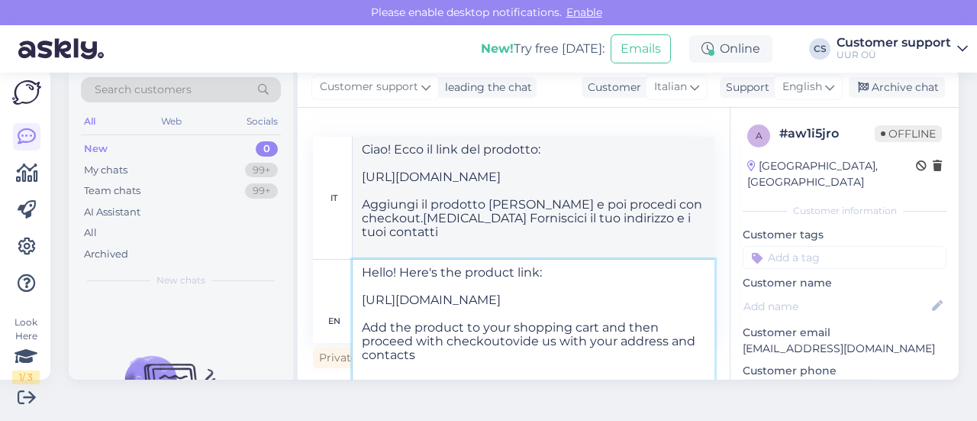
type textarea "Hello! Here's the product link: [URL][DOMAIN_NAME] Add the product to your shop…"
type textarea "Ciao! Ecco il link del prodotto: [URL][DOMAIN_NAME] Aggiungi il prodotto [PERSO…"
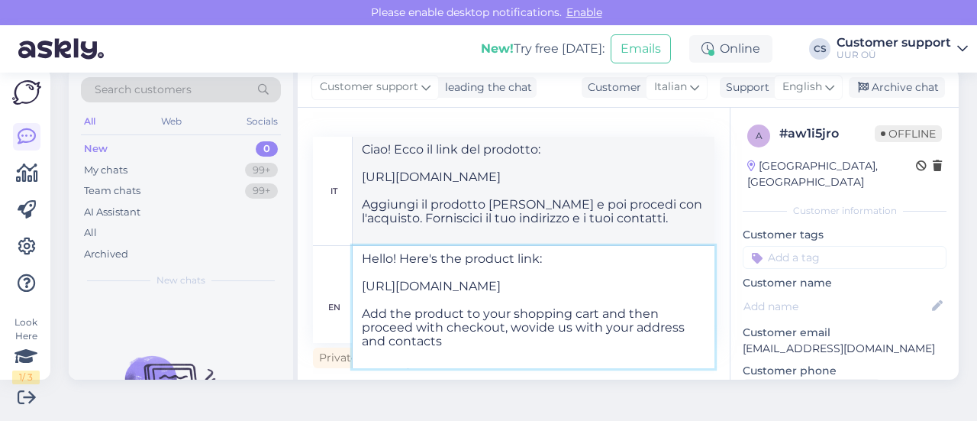
type textarea "Hello! Here's the product link: [URL][DOMAIN_NAME] Add the product to your shop…"
type textarea "Ciao! Ecco il link del prodotto: [URL][DOMAIN_NAME] Aggiungi il prodotto [PERSO…"
type textarea "Hello! Here's the product link: [URL][DOMAIN_NAME] Add the product to your shop…"
type textarea "Ciao! Ecco il link del prodotto: [URL][DOMAIN_NAME] Aggiungi il prodotto [PERSO…"
type textarea "Hello! Here's the product link: [URL][DOMAIN_NAME] Add the product to your shop…"
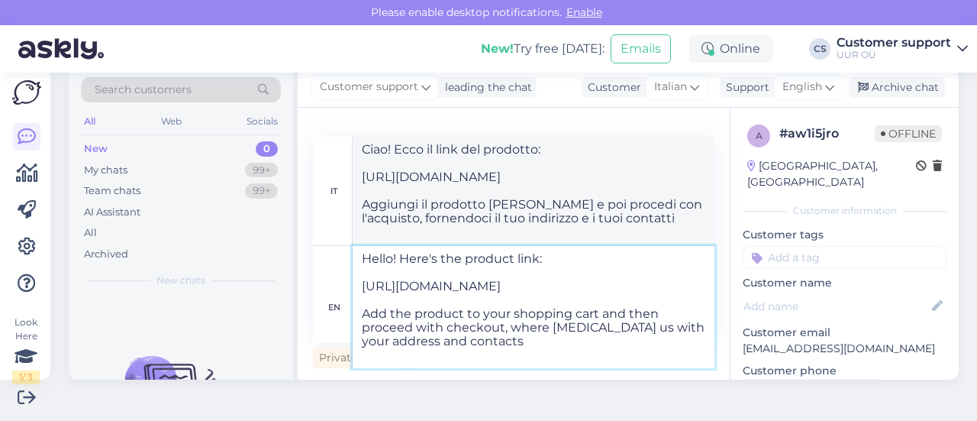
type textarea "Ciao! Ecco il link del prodotto: [URL][DOMAIN_NAME] Aggiungi il prodotto [PERSO…"
type textarea "Hello! Here's the product link: [URL][DOMAIN_NAME] Add the product to your shop…"
type textarea "Ciao! Ecco il link del prodotto: [URL][DOMAIN_NAME] Aggiungi il prodotto [PERSO…"
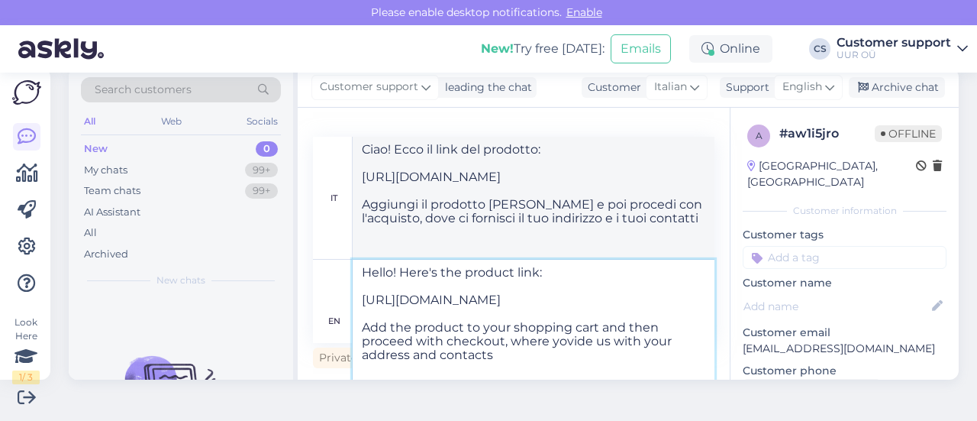
type textarea "Hello! Here's the product link: [URL][DOMAIN_NAME] Add the product to your shop…"
type textarea "Ciao! Ecco il link del prodotto: [URL][DOMAIN_NAME] Aggiungi il prodotto [PERSO…"
type textarea "Hello! Here's the product link: [URL][DOMAIN_NAME] Add the product to your shop…"
type textarea "Ciao! Ecco il link del prodotto: [URL][DOMAIN_NAME] Aggiungi il prodotto [PERSO…"
click at [583, 368] on textarea "Hello! Here's the product link: [URL][DOMAIN_NAME] Add the product to your shop…" at bounding box center [534, 320] width 362 height 122
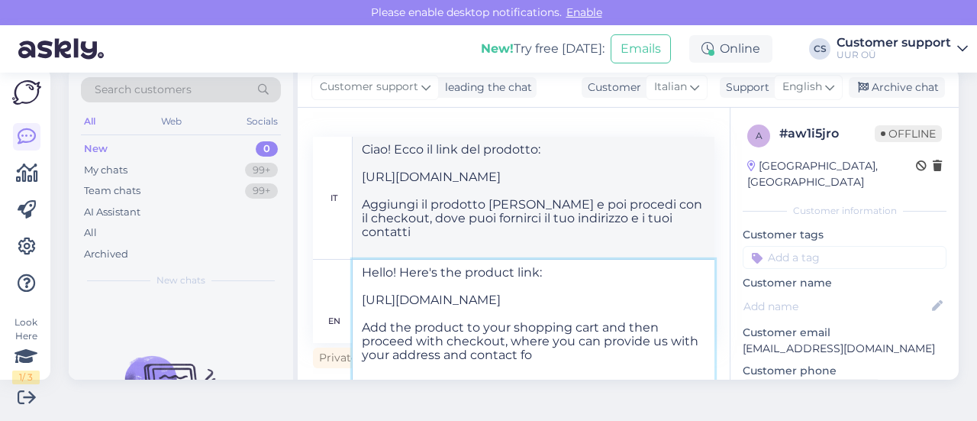
type textarea "Hello! Here's the product link: [URL][DOMAIN_NAME] Add the product to your shop…"
type textarea "Ciao! Ecco il link del prodotto: [URL][DOMAIN_NAME] Aggiungi il prodotto [PERSO…"
type textarea "Hello! Here's the product link: [URL][DOMAIN_NAME] Add the product to your shop…"
type textarea "Ciao! Ecco il link del prodotto: [URL][DOMAIN_NAME] Aggiungi il prodotto [PERSO…"
type textarea "Hello! Here's the product link: [URL][DOMAIN_NAME] Add the product to your shop…"
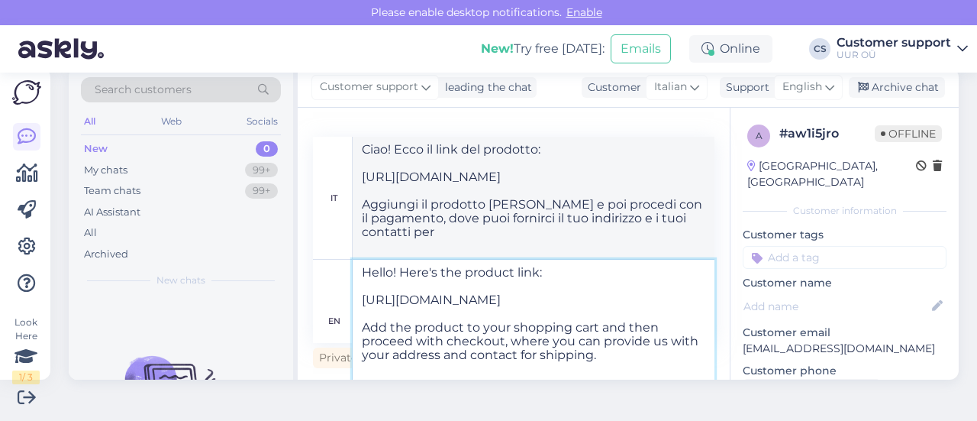
type textarea "Ciao! Ecco il link del prodotto: [URL][DOMAIN_NAME] Aggiungi il prodotto [PERSO…"
type textarea "Hello! Here's the product link: [URL][DOMAIN_NAME] Add the product to your shop…"
type textarea "Ciao! Ecco il link del prodotto: [URL][DOMAIN_NAME] Aggiungi il prodotto [PERSO…"
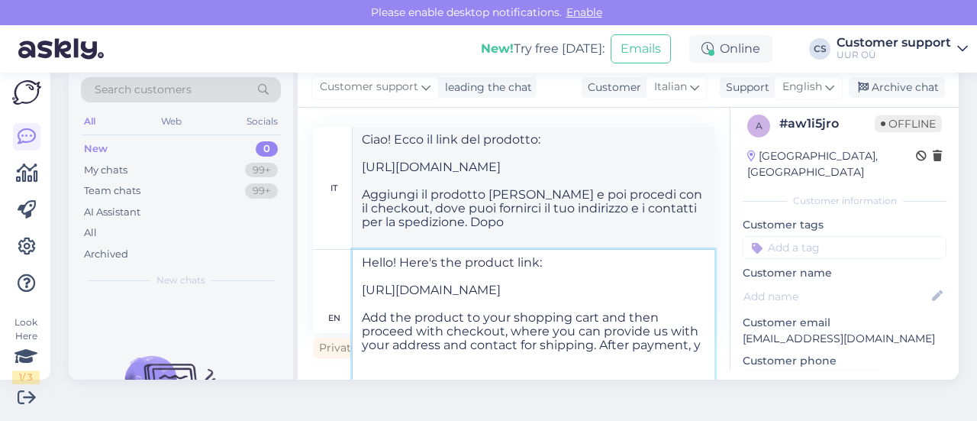
type textarea "Hello! Here's the product link: [URL][DOMAIN_NAME] Add the product to your shop…"
type textarea "Ciao! Ecco il link del prodotto: [URL][DOMAIN_NAME] Aggiungi il prodotto [PERSO…"
type textarea "Hello! Here's the product link: [URL][DOMAIN_NAME] Add the product to your shop…"
type textarea "Ciao! Ecco il link del prodotto: [URL][DOMAIN_NAME] Aggiungi il prodotto [PERSO…"
type textarea "Hello! Here's the product link: [URL][DOMAIN_NAME] Add the product to your shop…"
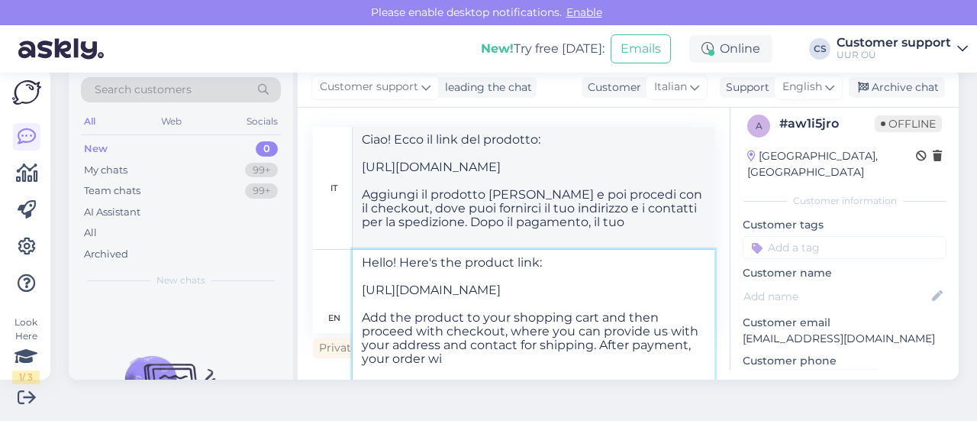
type textarea "Ciao! Ecco il link del prodotto: [URL][DOMAIN_NAME] Aggiungi il prodotto [PERSO…"
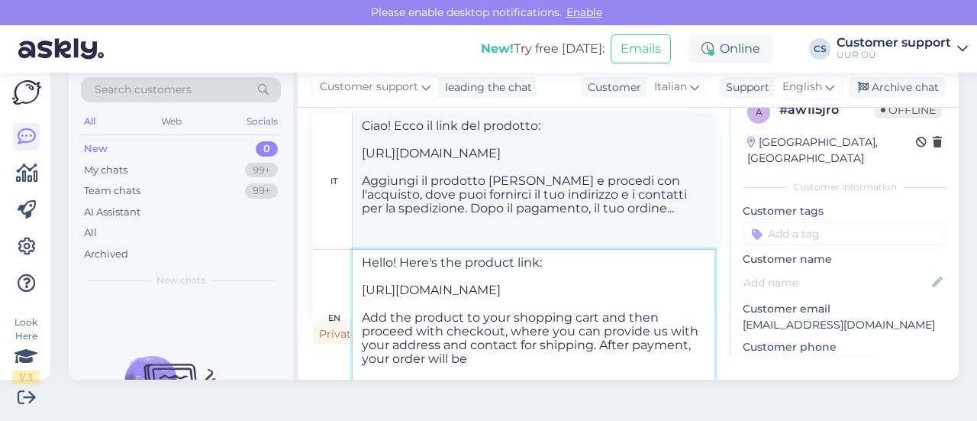
type textarea "Hello! Here's the product link: [URL][DOMAIN_NAME] Add the product to your shop…"
type textarea "Ciao! Ecco il link del prodotto: [URL][DOMAIN_NAME] Aggiungi il prodotto [PERSO…"
type textarea "Hello! Here's the product link: [URL][DOMAIN_NAME] Add the product to your shop…"
type textarea "Ciao! Ecco il link del prodotto: [URL][DOMAIN_NAME] Aggiungi il prodotto [PERSO…"
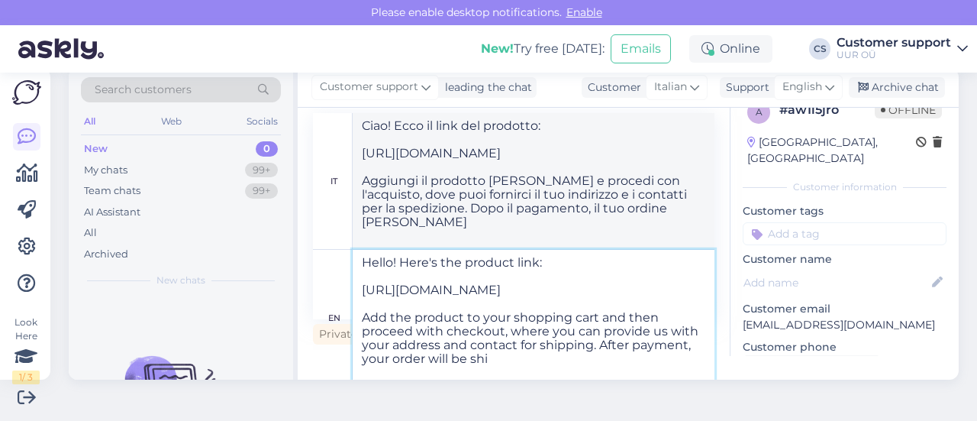
scroll to position [0, 0]
type textarea "Hello! Here's the product link: [URL][DOMAIN_NAME] Add the product to your shop…"
type textarea "Ciao! Ecco il link del prodotto: [URL][DOMAIN_NAME] Aggiungi il prodotto [PERSO…"
type textarea "Hello! Here's the product link: [URL][DOMAIN_NAME] Add the product to your shop…"
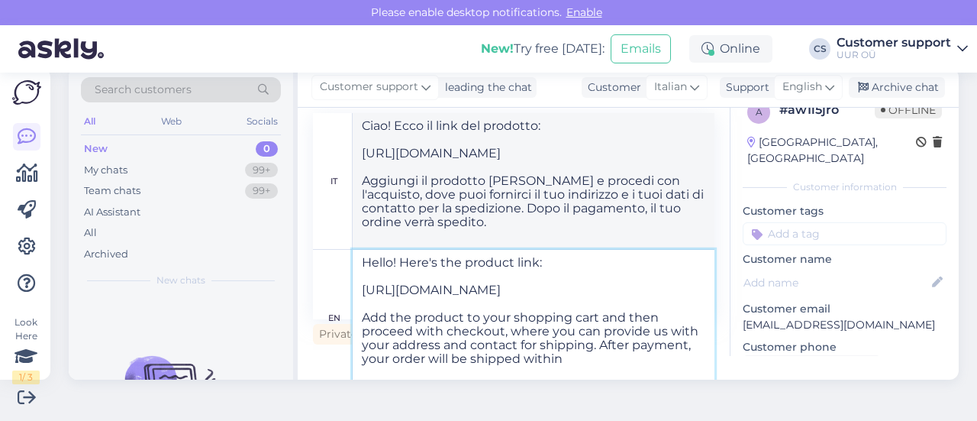
type textarea "Ciao! Ecco il link del prodotto: [URL][DOMAIN_NAME] Aggiungi il prodotto [PERSO…"
type textarea "Hello! Here's the product link: [URL][DOMAIN_NAME] Add the product to your shop…"
type textarea "Ciao! Ecco il link del prodotto: [URL][DOMAIN_NAME] Aggiungi il prodotto [PERSO…"
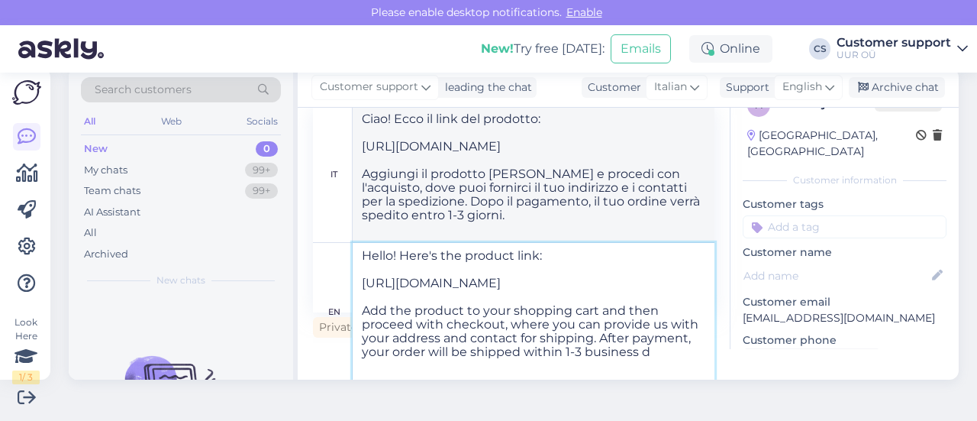
type textarea "Hello! Here's the product link: [URL][DOMAIN_NAME] Add the product to your shop…"
type textarea "Ciao! Ecco il link del prodotto: [URL][DOMAIN_NAME] Aggiungi il prodotto [PERSO…"
type textarea "Hello! Here's the product link: [URL][DOMAIN_NAME] Add the product to your shop…"
type textarea "Ciao! Ecco il link del prodotto: [URL][DOMAIN_NAME] Aggiungi il prodotto [PERSO…"
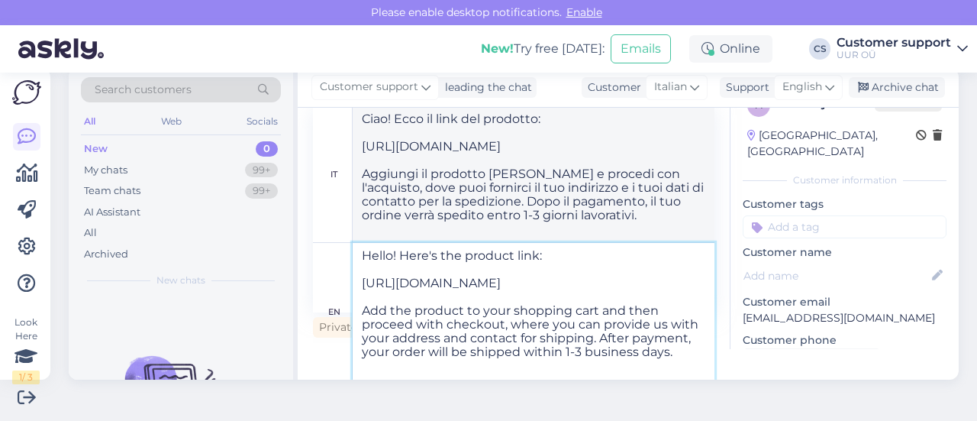
scroll to position [21, 0]
type textarea "Hello! Here's the product link: [URL][DOMAIN_NAME] Add the product to your shop…"
type textarea "Ciao! Ecco il link del prodotto: [URL][DOMAIN_NAME] Aggiungi il prodotto [PERSO…"
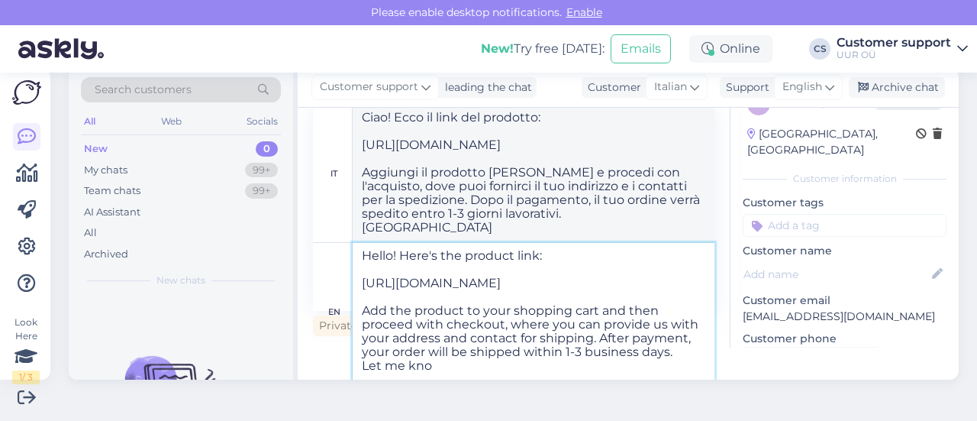
type textarea "Hello! Here's the product link: [URL][DOMAIN_NAME] Add the product to your shop…"
type textarea "Ciao! Ecco il link del prodotto: [URL][DOMAIN_NAME] Aggiungi il prodotto [PERSO…"
type textarea "Hello! Here's the product link: [URL][DOMAIN_NAME] Add the product to your shop…"
type textarea "Ciao! Ecco il link del prodotto: [URL][DOMAIN_NAME] Aggiungi il prodotto [PERSO…"
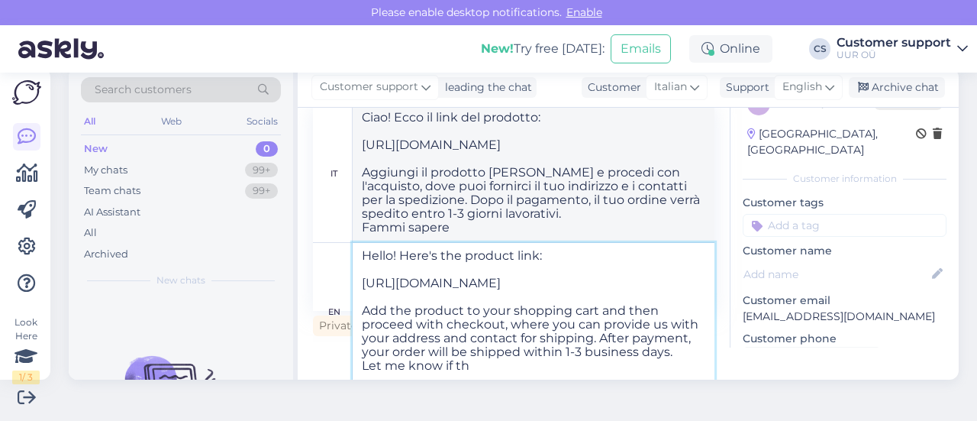
type textarea "Hello! Here's the product link: [URL][DOMAIN_NAME] Add the product to your shop…"
type textarea "Ciao! Ecco il link del prodotto: [URL][DOMAIN_NAME] Aggiungi il prodotto [PERSO…"
type textarea "Hello! Here's the product link: [URL][DOMAIN_NAME] Add the product to your shop…"
type textarea "Ciao! Ecco il link del prodotto: [URL][DOMAIN_NAME] Aggiungi il prodotto [PERSO…"
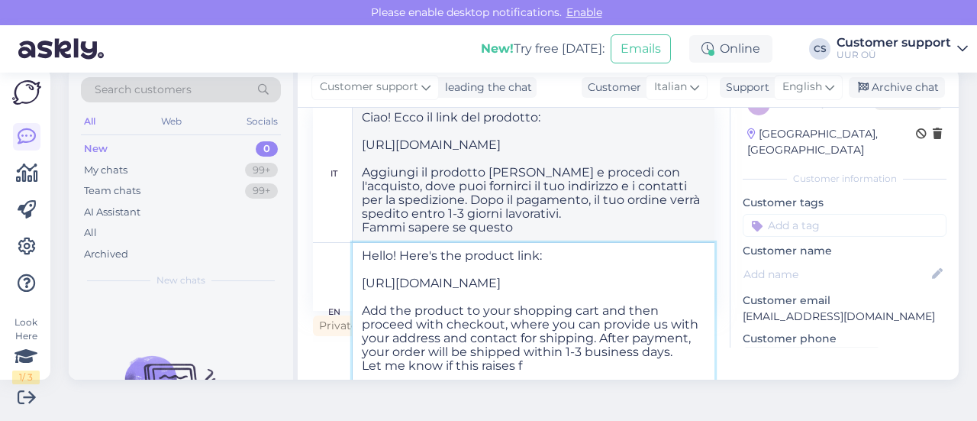
type textarea "Hello! Here's the product link: [URL][DOMAIN_NAME] Add the product to your shop…"
type textarea "Ciao! Ecco il link del prodotto: [URL][DOMAIN_NAME] Aggiungi il prodotto [PERSO…"
type textarea "Hello! Here's the product link: [URL][DOMAIN_NAME] Add the product to your shop…"
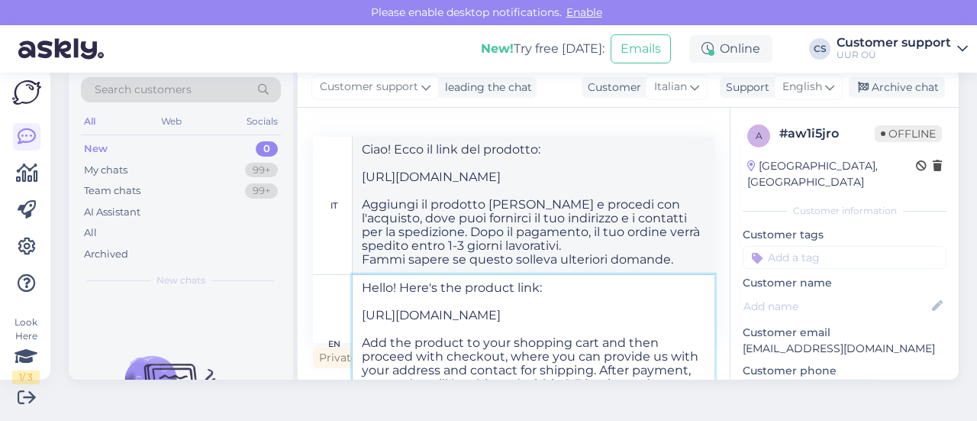
click at [643, 376] on textarea "Hello! Here's the product link: [URL][DOMAIN_NAME] Add the product to your shop…" at bounding box center [534, 343] width 362 height 137
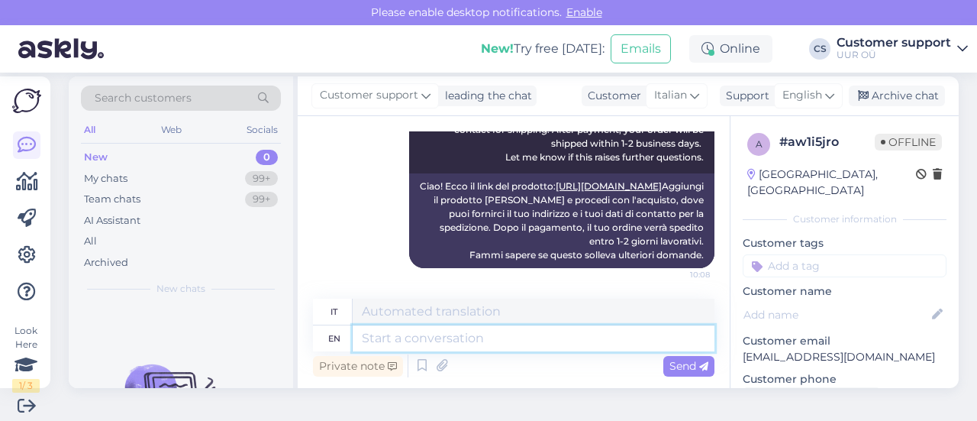
scroll to position [23, 0]
